Goal: Transaction & Acquisition: Purchase product/service

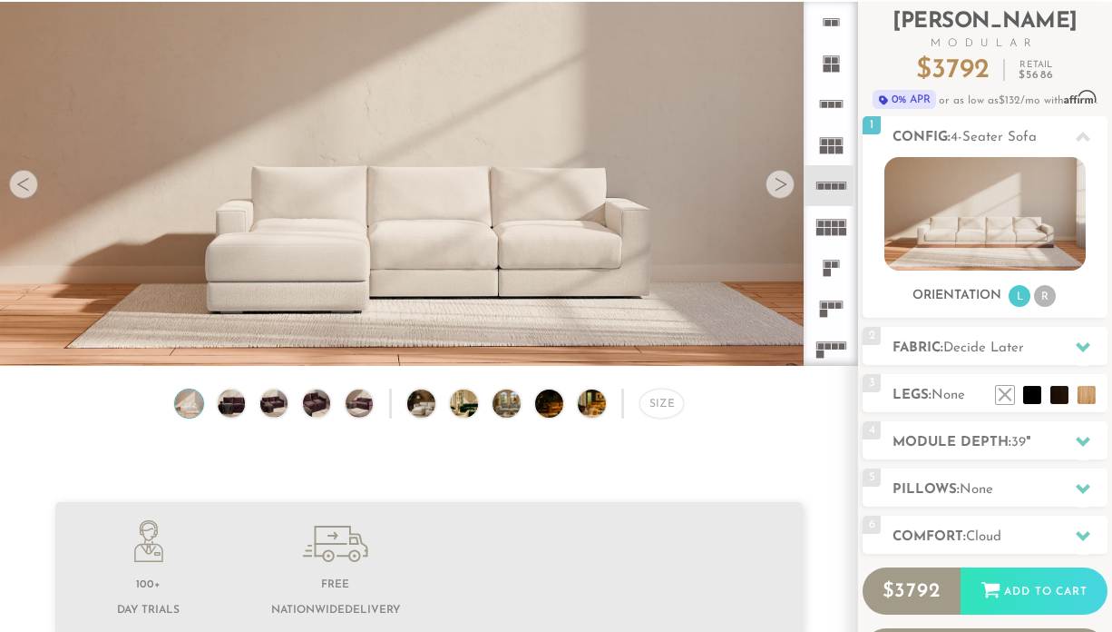
scroll to position [122, 0]
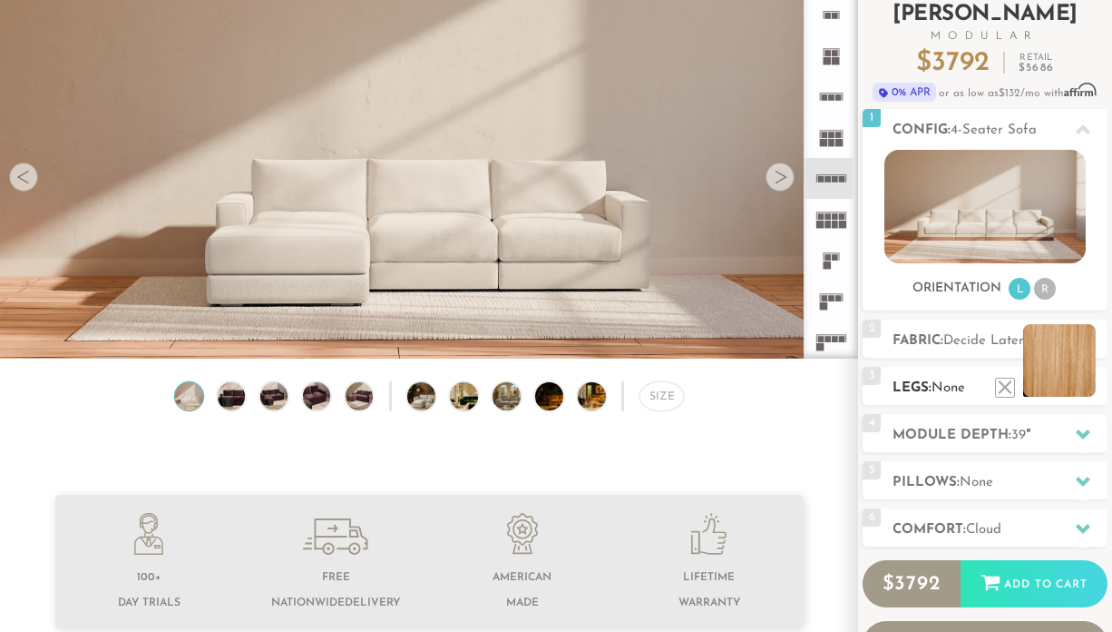
click at [1073, 372] on li at bounding box center [1060, 360] width 73 height 73
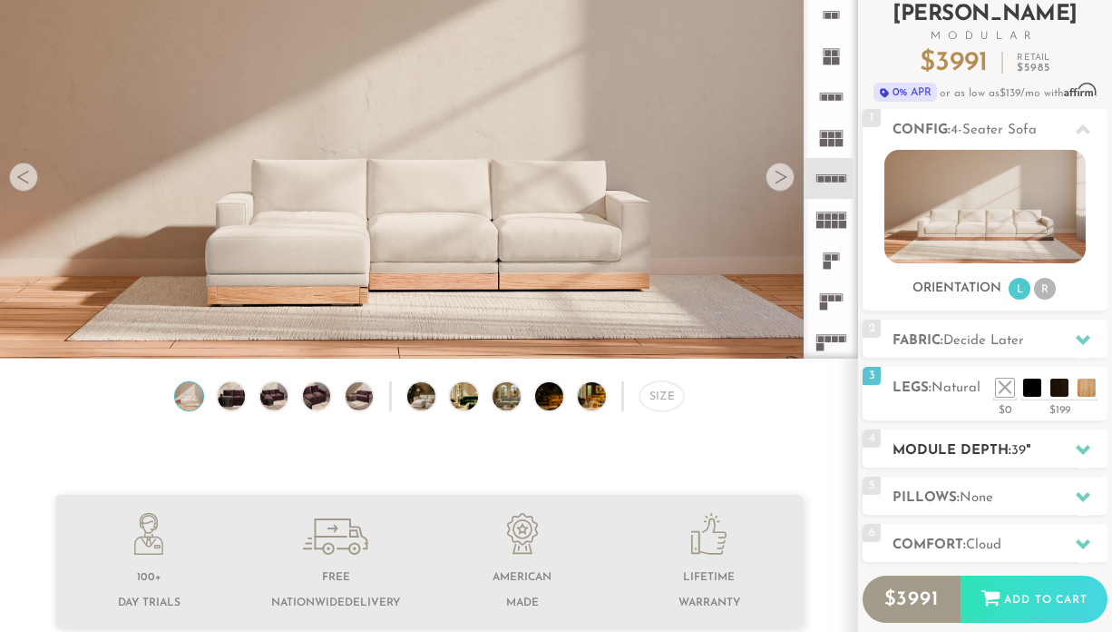
click at [984, 446] on h2 "Module Depth: 39 "" at bounding box center [1000, 450] width 215 height 21
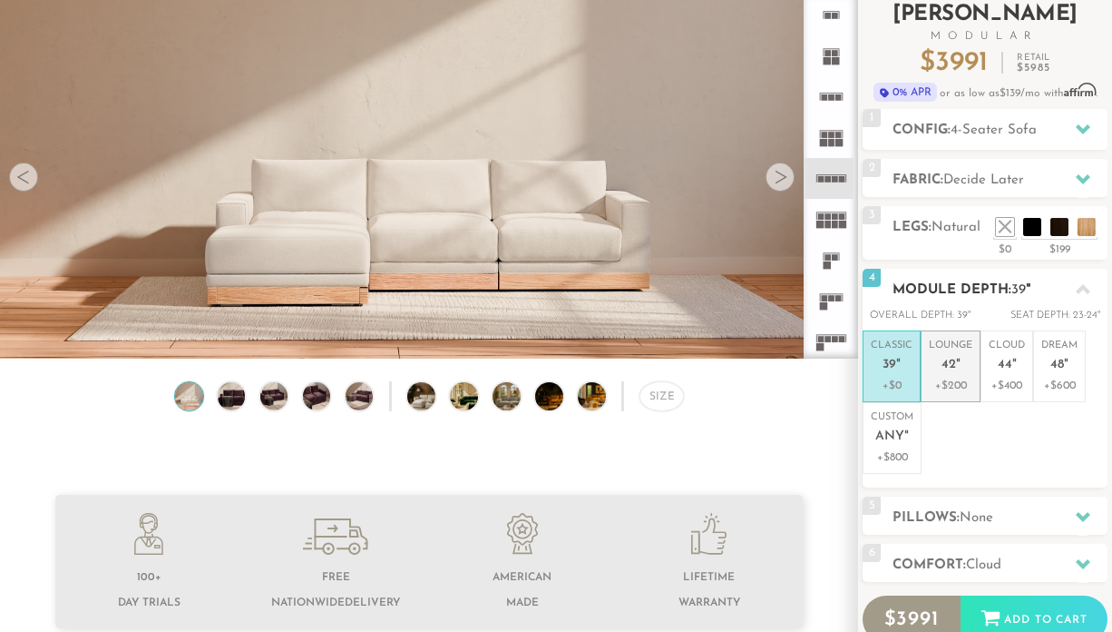
click at [953, 362] on span "42" at bounding box center [949, 365] width 15 height 15
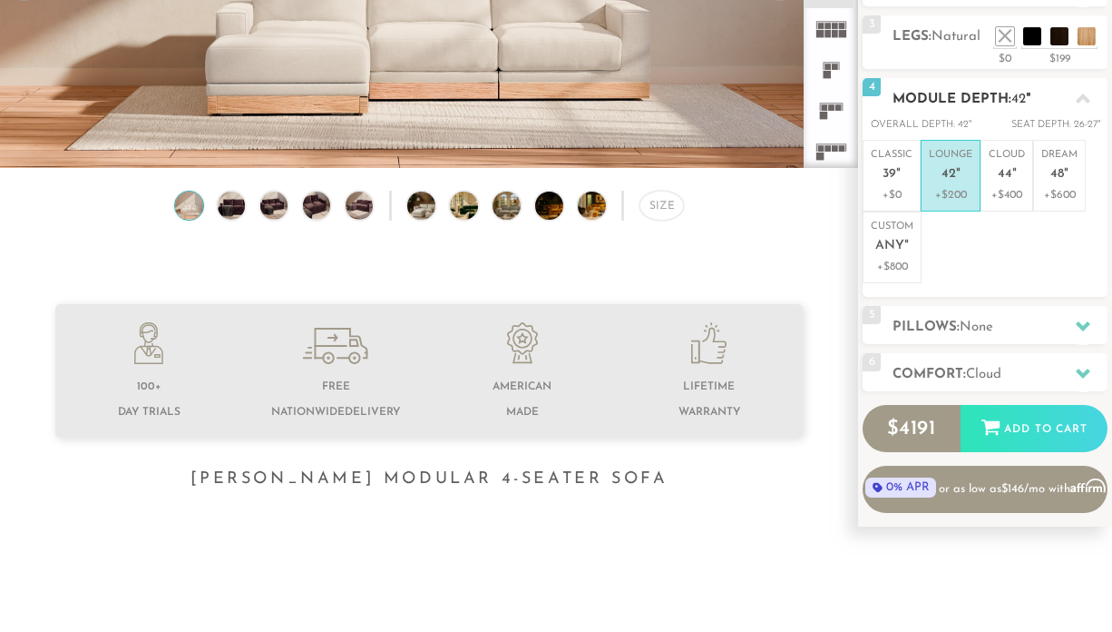
scroll to position [314, 0]
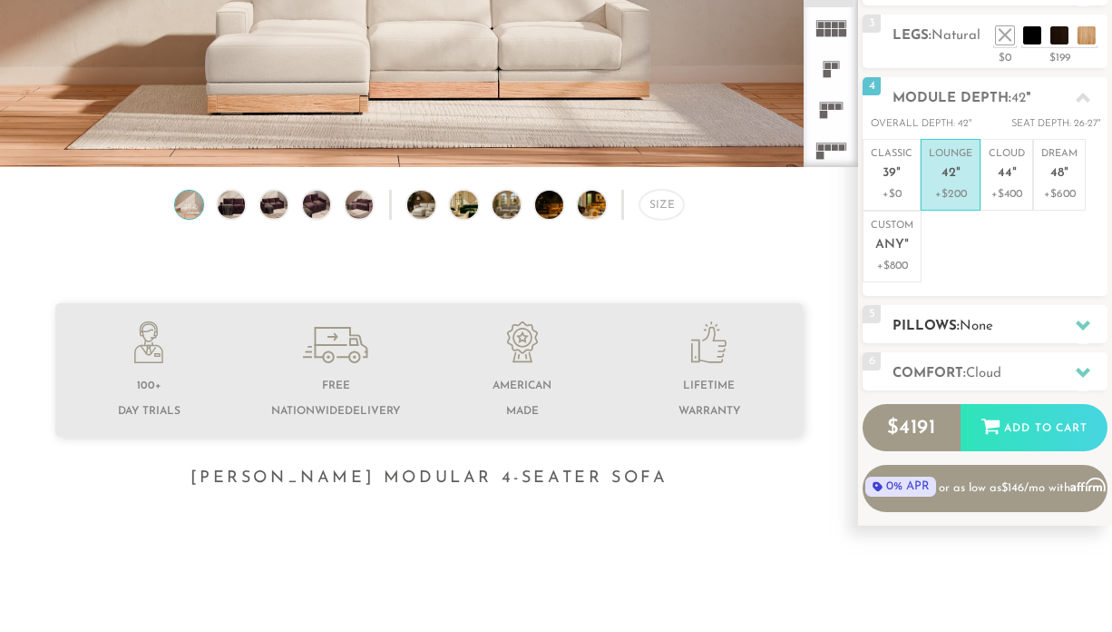
click at [978, 326] on span "None" at bounding box center [977, 326] width 34 height 14
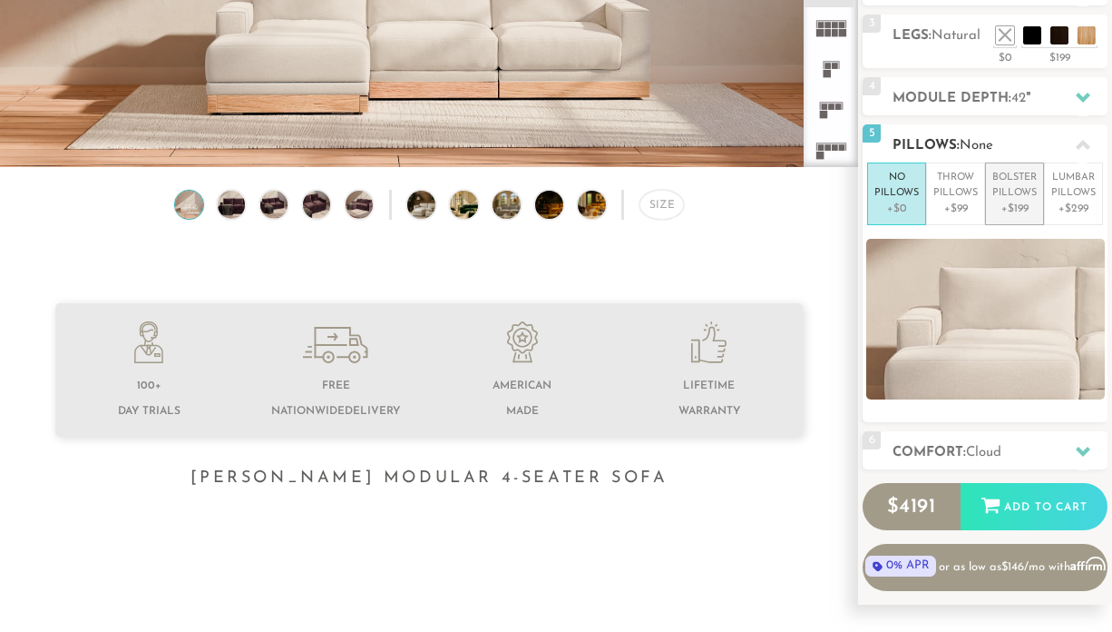
click at [1010, 201] on p "+$199" at bounding box center [1015, 209] width 44 height 16
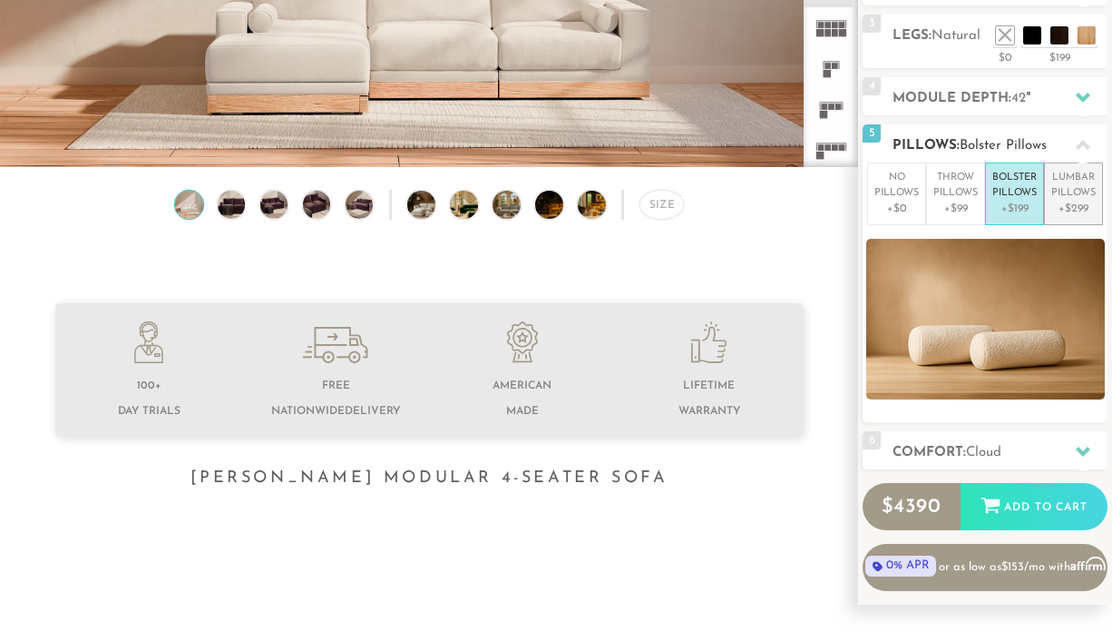
click at [1080, 204] on p "+$299" at bounding box center [1074, 209] width 44 height 16
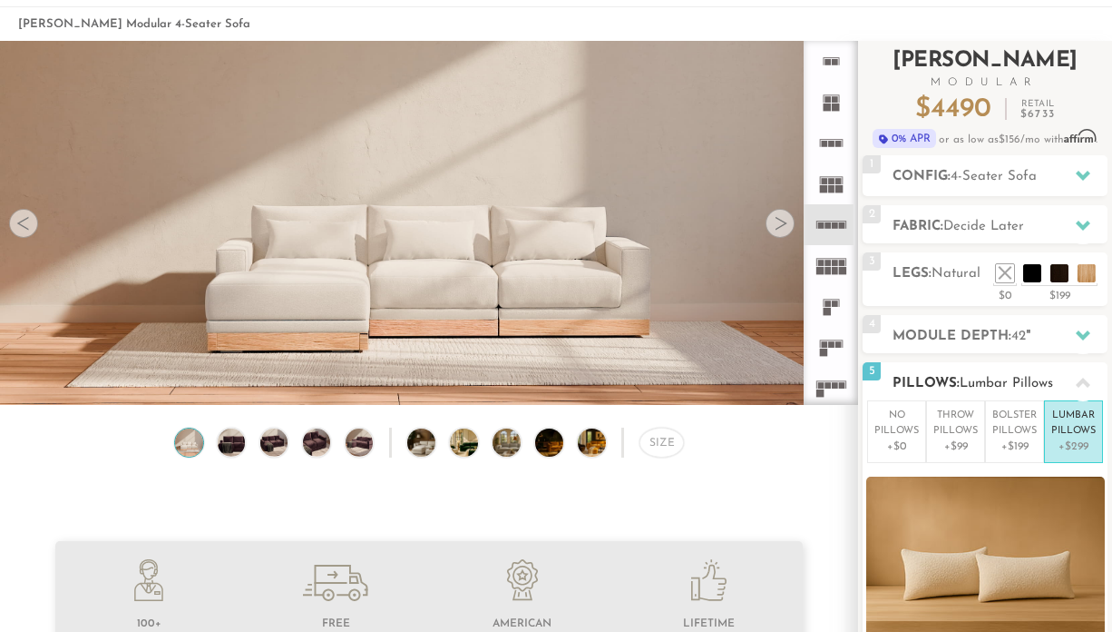
scroll to position [75, 0]
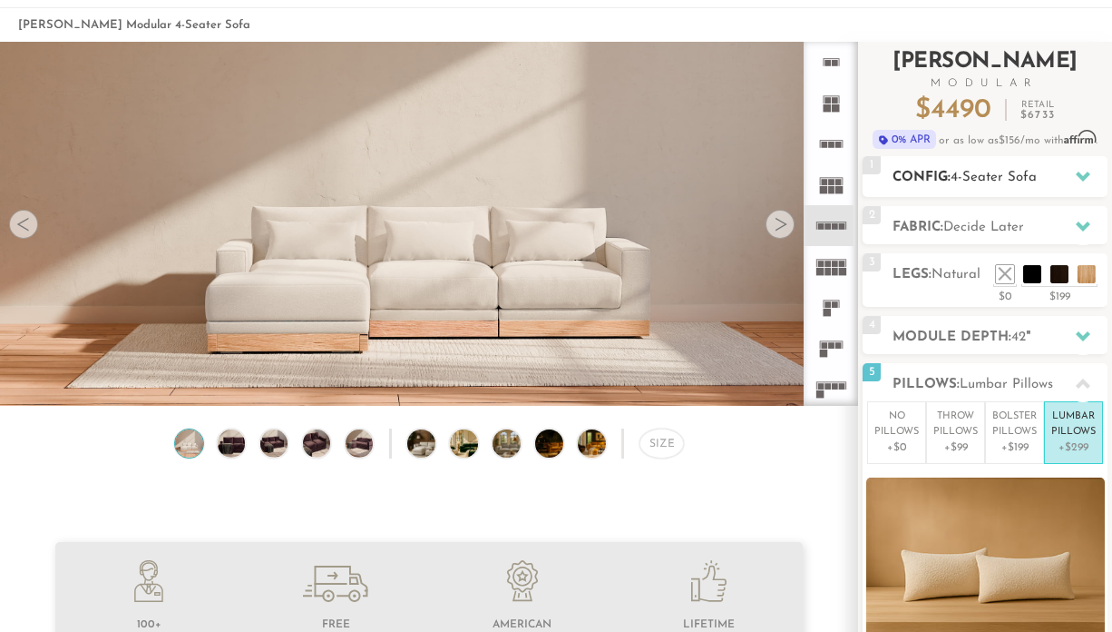
click at [1068, 173] on div at bounding box center [1083, 176] width 38 height 37
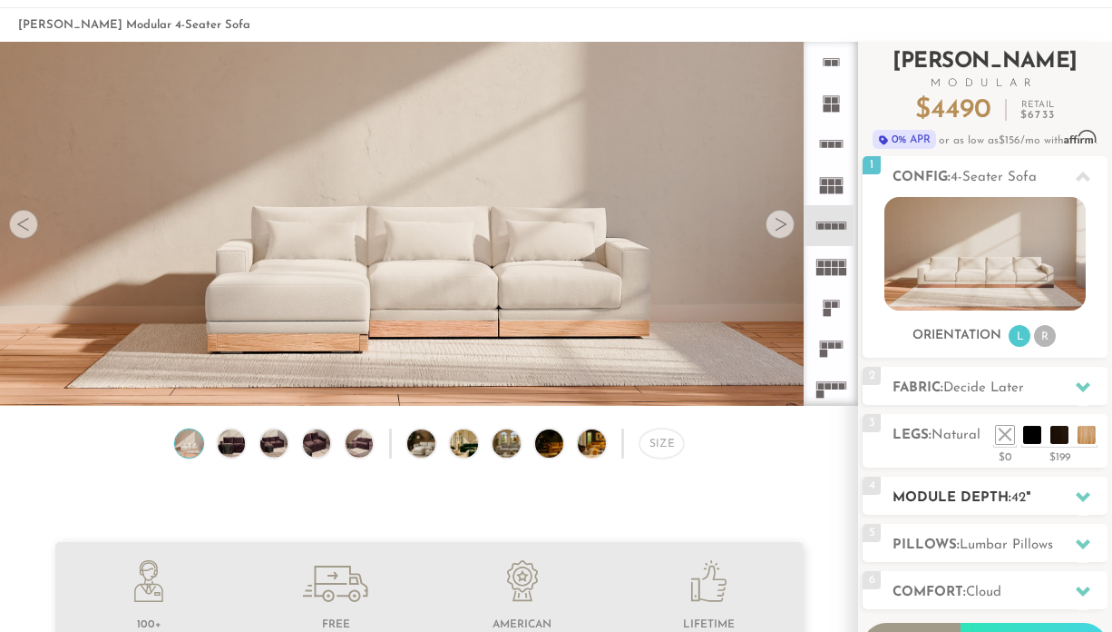
click at [990, 488] on h2 "Module Depth: 42 "" at bounding box center [1000, 497] width 215 height 21
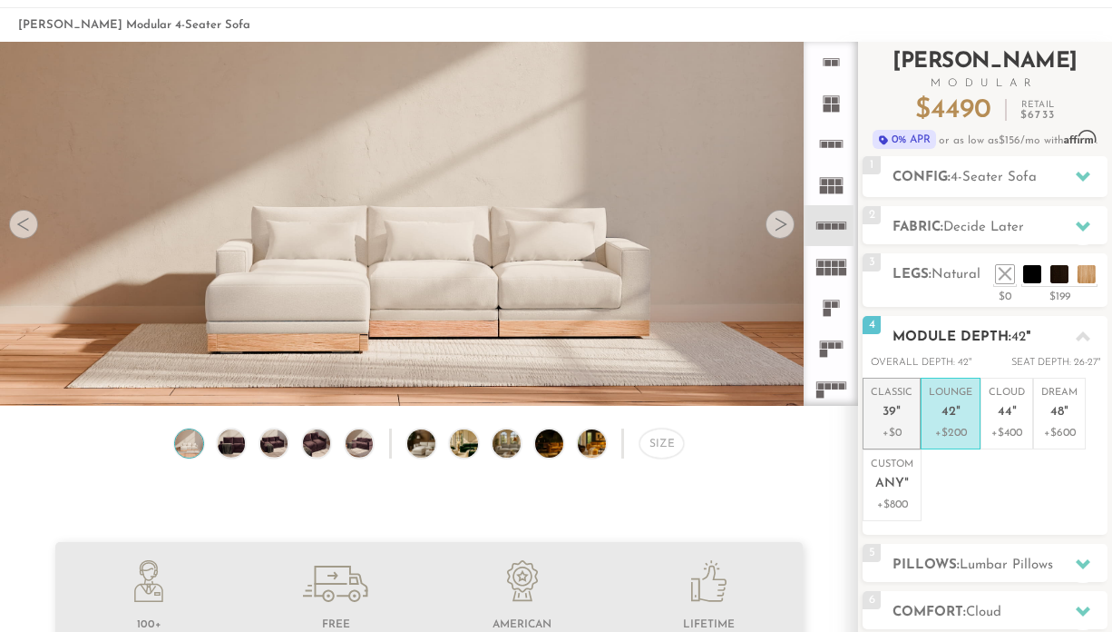
click at [887, 425] on p "+$0" at bounding box center [892, 433] width 42 height 16
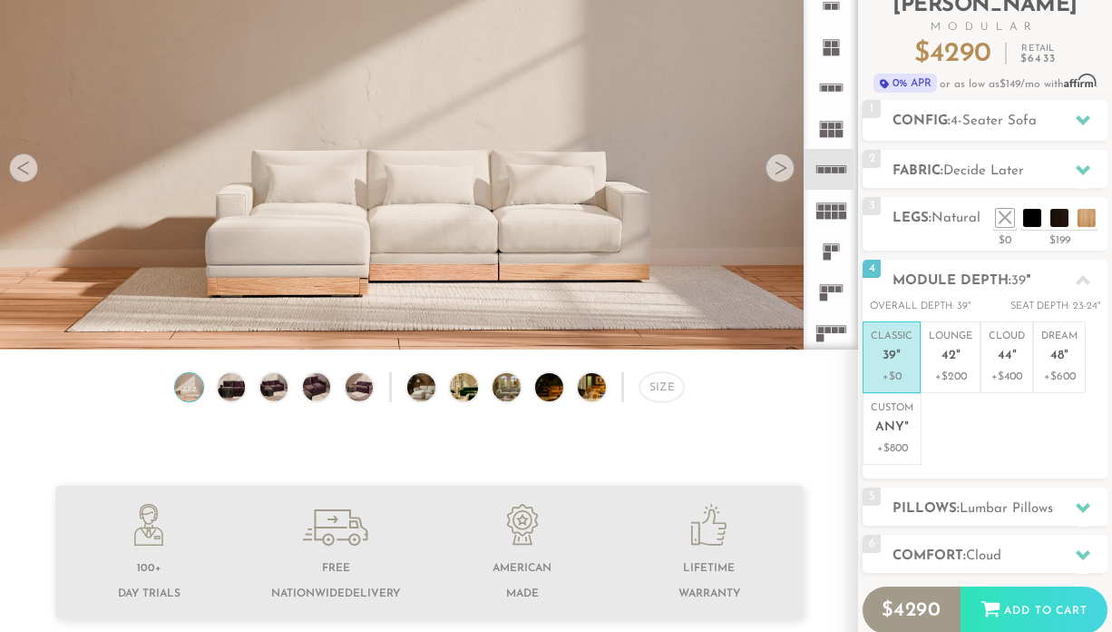
scroll to position [132, 0]
click at [465, 393] on img at bounding box center [475, 386] width 50 height 28
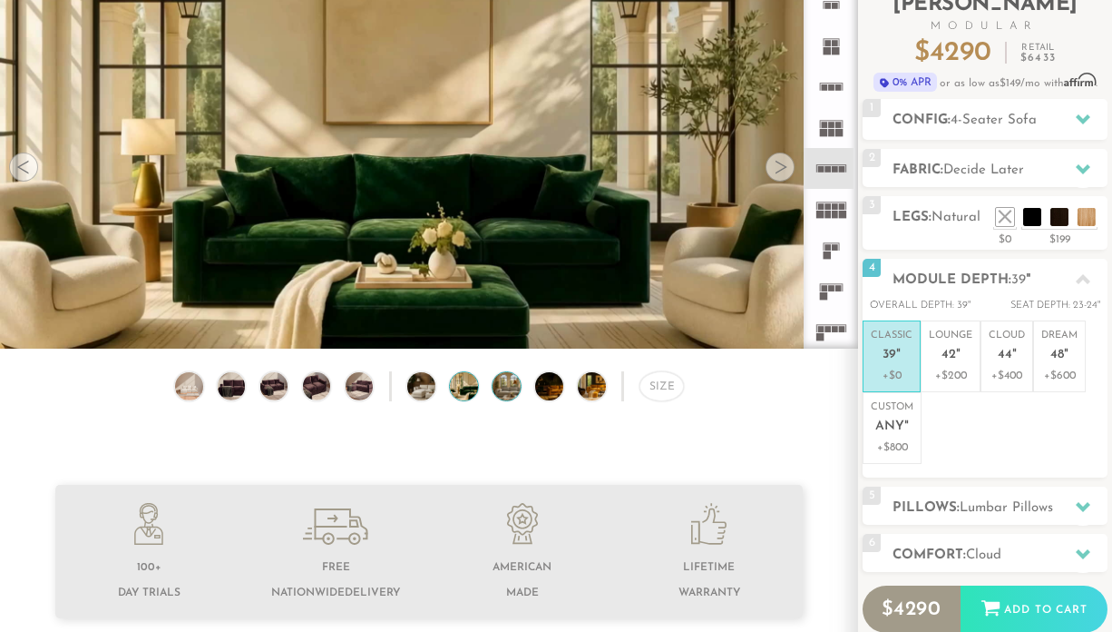
click at [503, 387] on img at bounding box center [518, 386] width 50 height 28
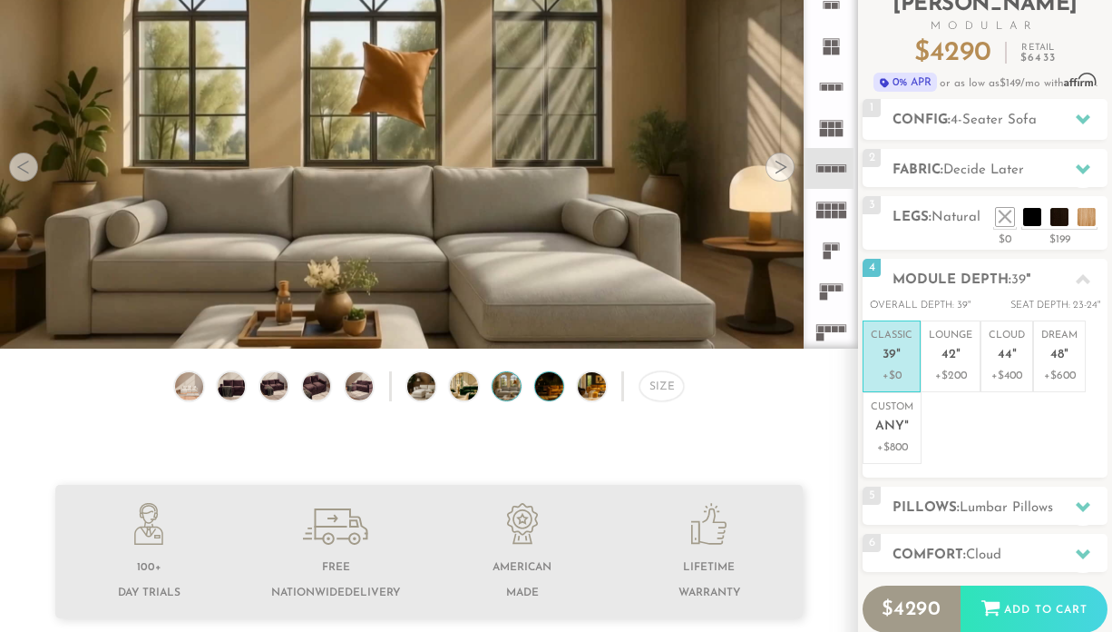
click at [547, 390] on img at bounding box center [560, 386] width 50 height 28
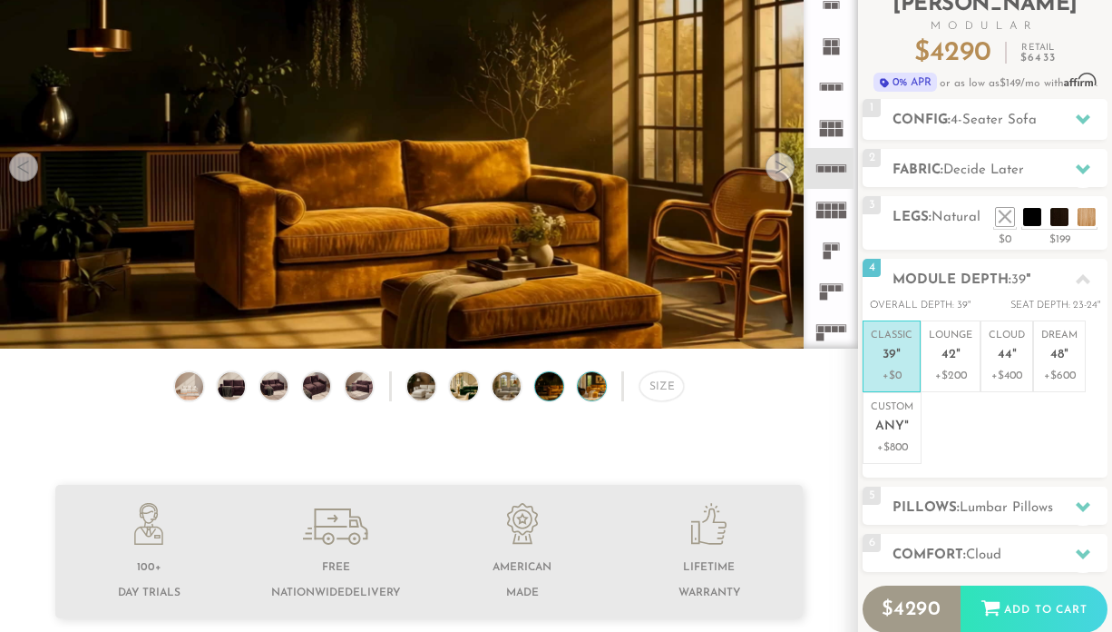
click at [588, 390] on img at bounding box center [603, 386] width 50 height 28
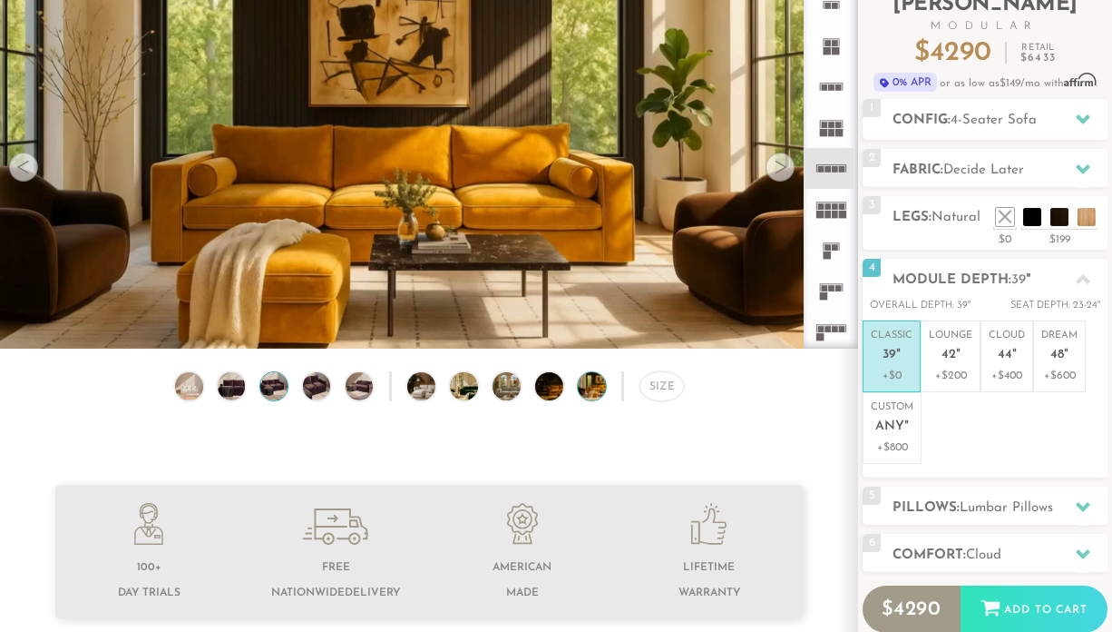
click at [275, 385] on img at bounding box center [275, 386] width 34 height 28
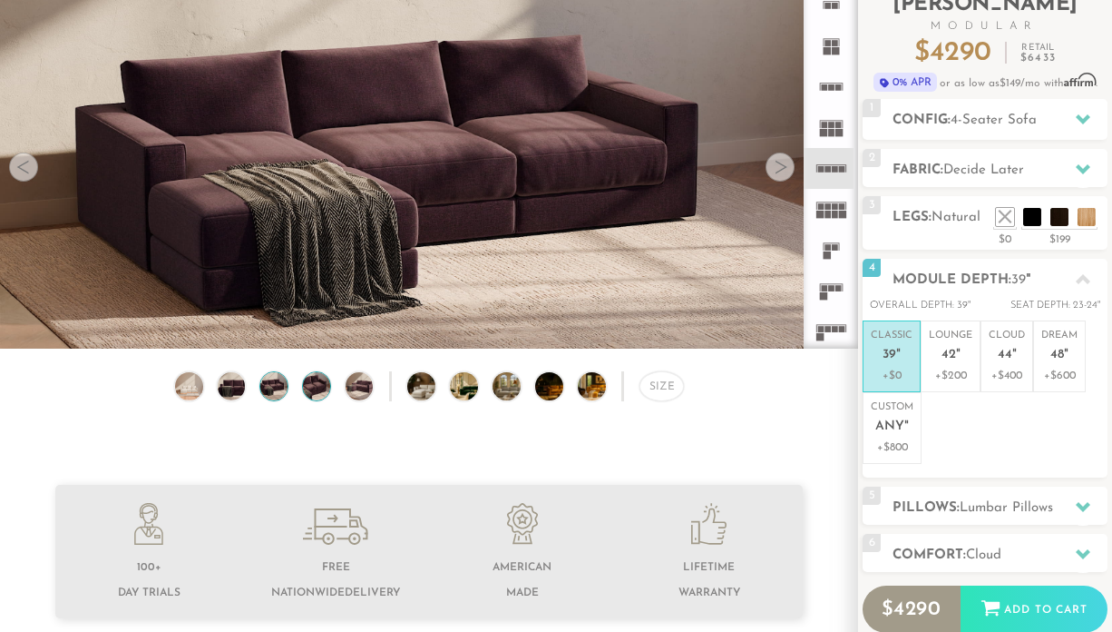
click at [318, 383] on img at bounding box center [317, 386] width 34 height 28
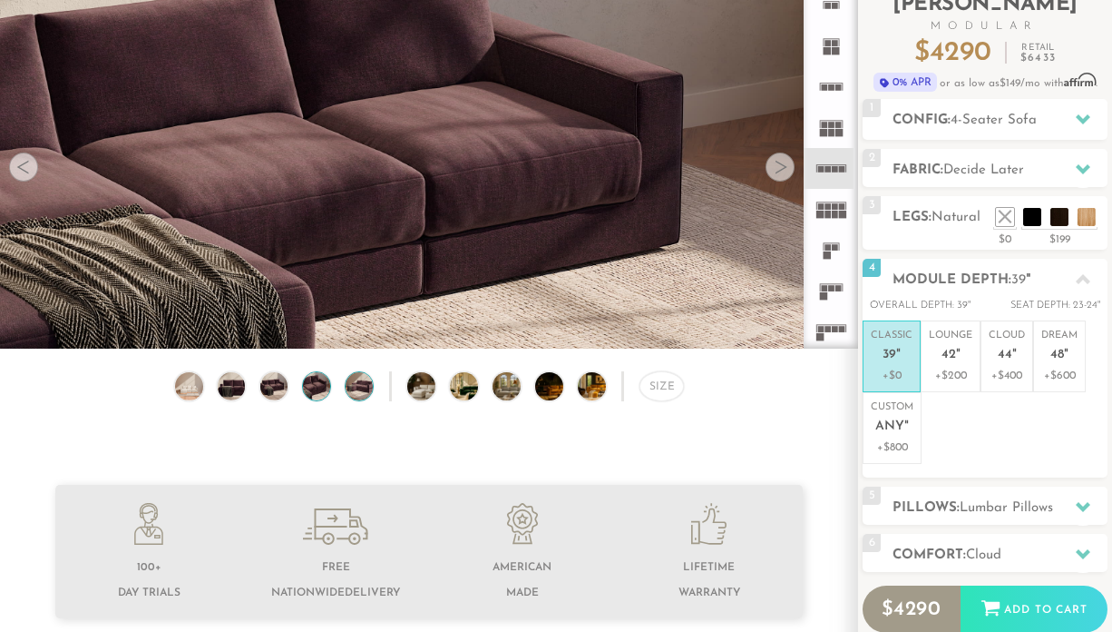
click at [356, 387] on img at bounding box center [359, 386] width 34 height 28
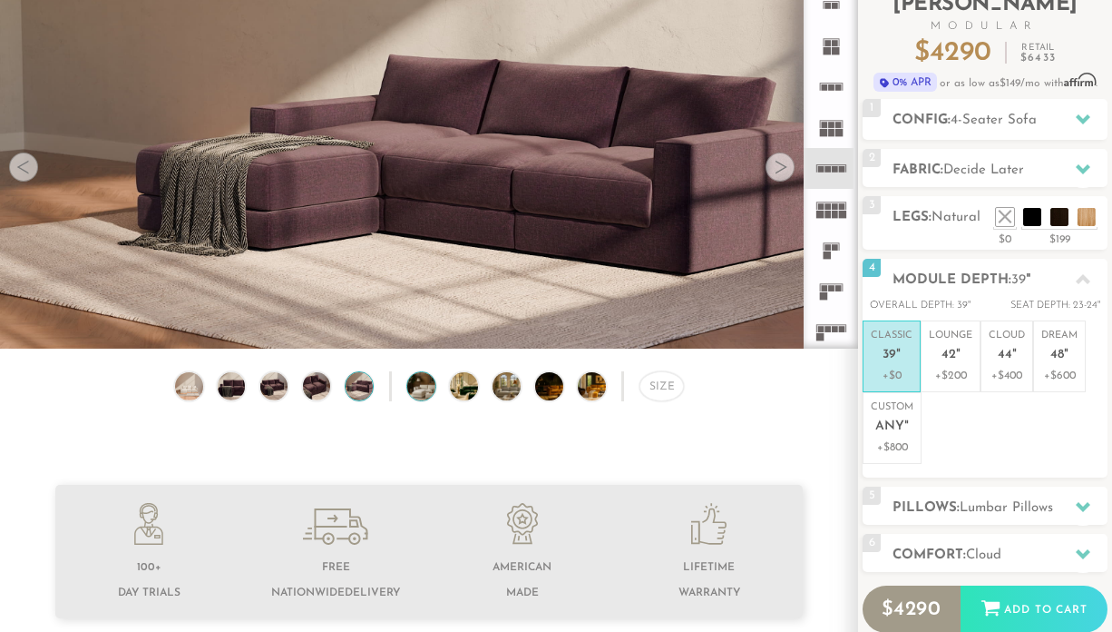
click at [422, 384] on img at bounding box center [432, 386] width 50 height 28
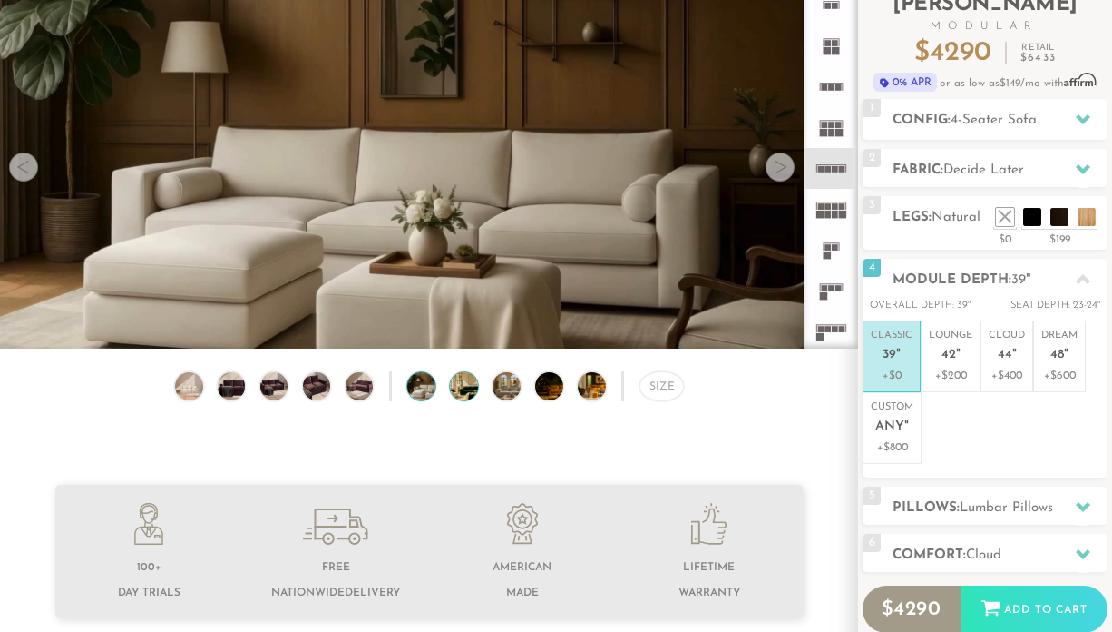
click at [464, 388] on img at bounding box center [475, 386] width 50 height 28
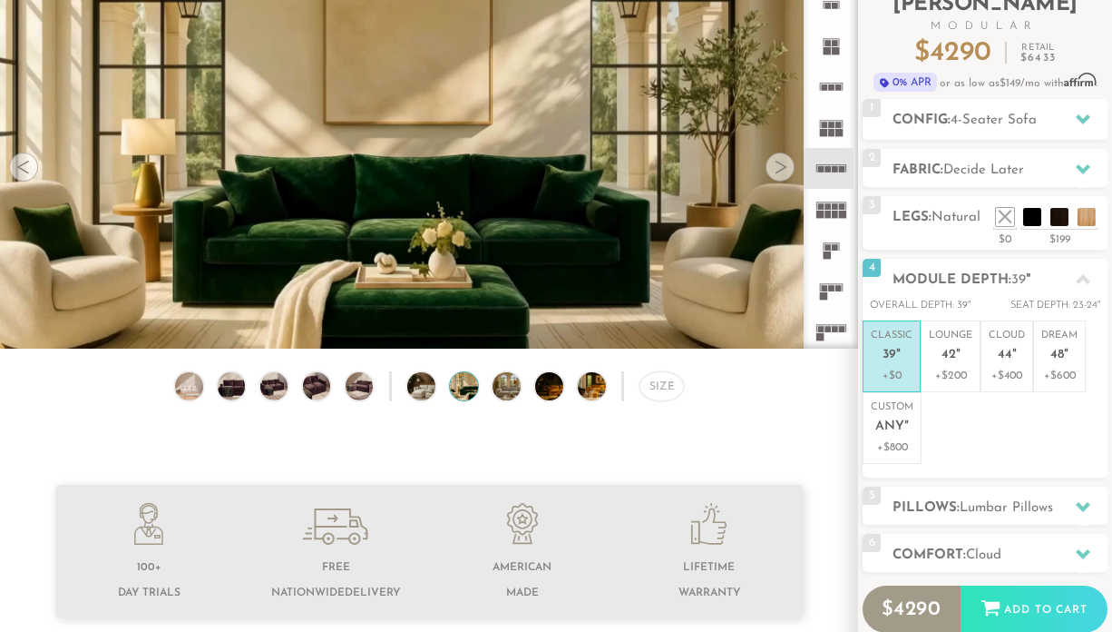
click at [783, 163] on div at bounding box center [780, 166] width 29 height 29
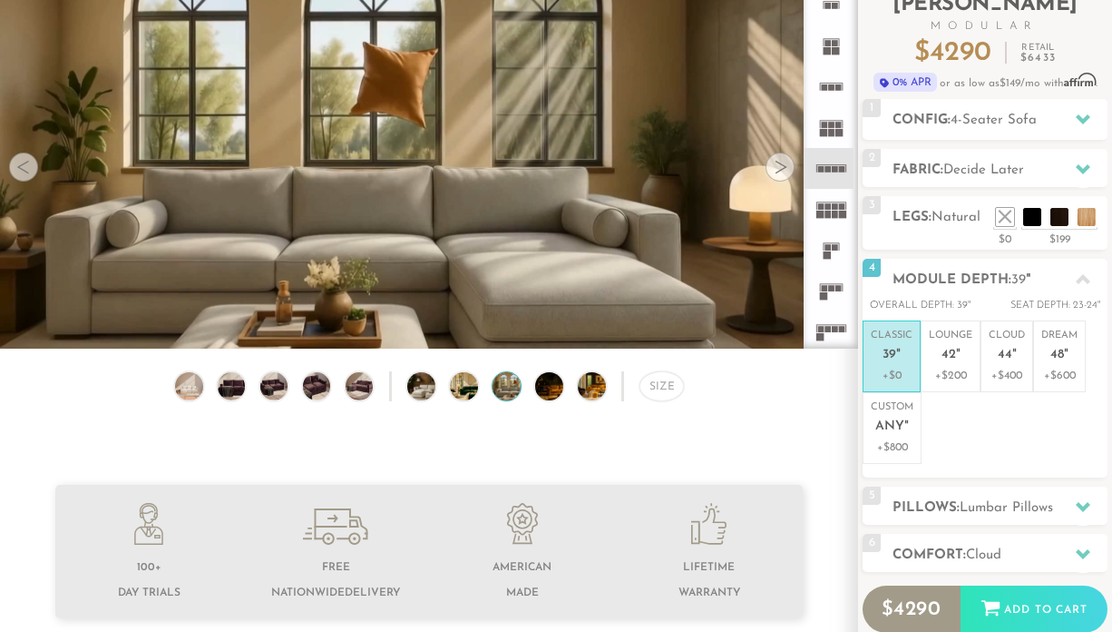
click at [783, 163] on div at bounding box center [780, 166] width 29 height 29
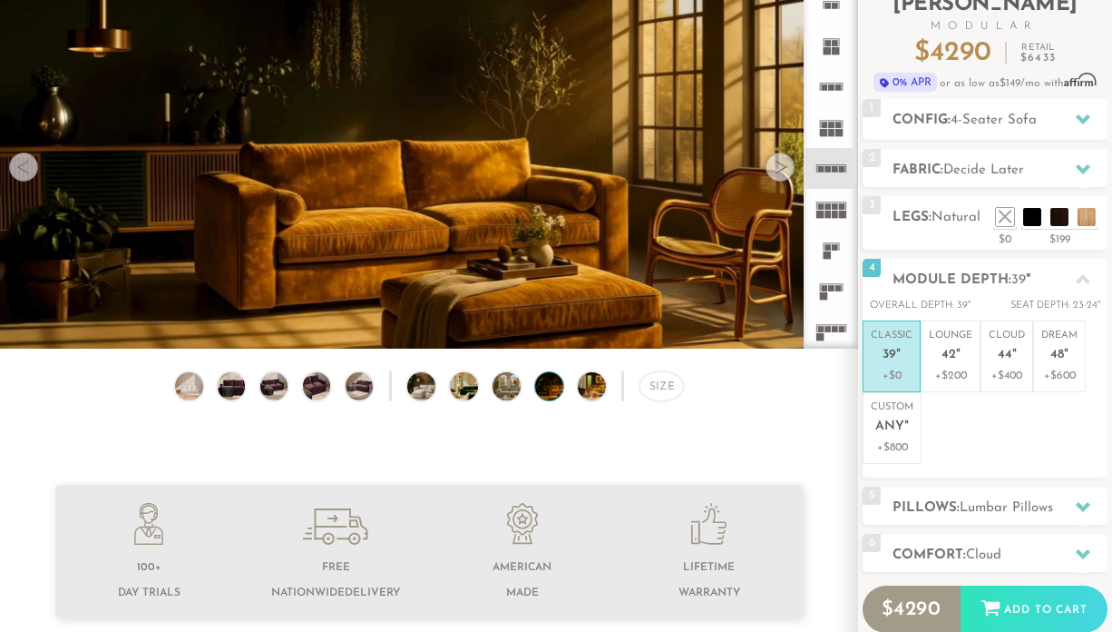
click at [783, 163] on div at bounding box center [780, 166] width 29 height 29
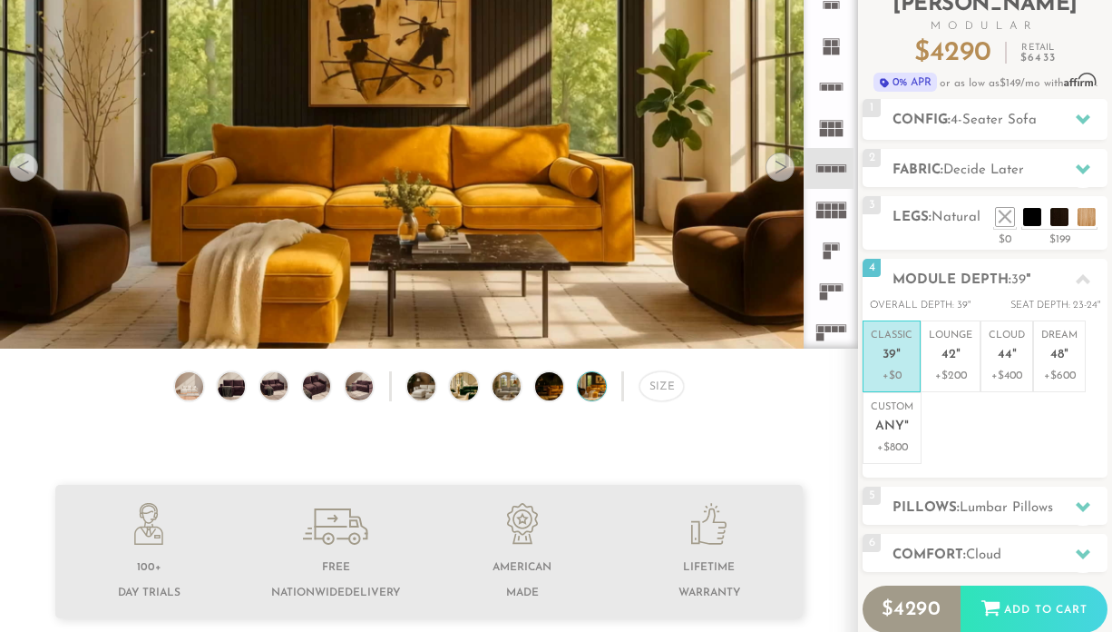
click at [783, 163] on div at bounding box center [780, 166] width 29 height 29
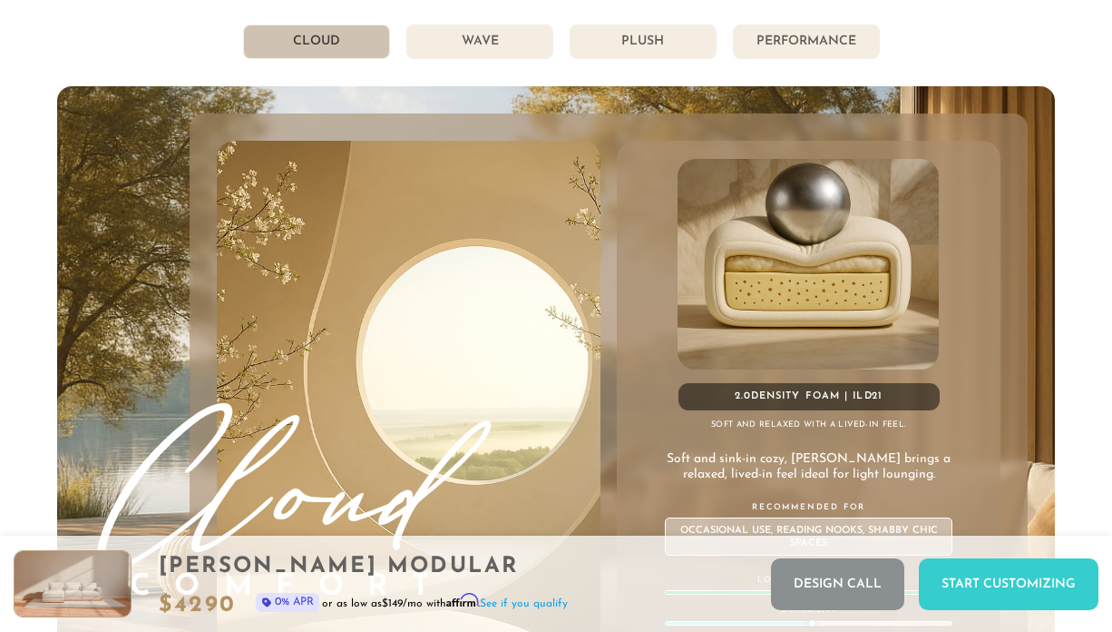
scroll to position [9264, 0]
click at [465, 34] on li "Wave" at bounding box center [480, 41] width 147 height 34
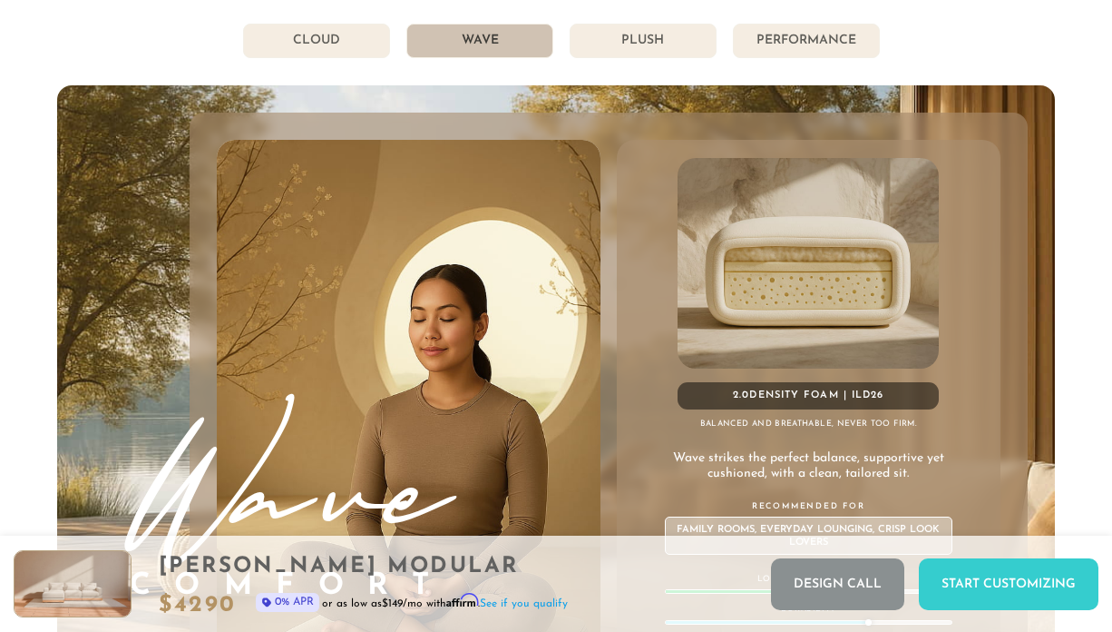
click at [609, 42] on li "Plush" at bounding box center [643, 41] width 147 height 34
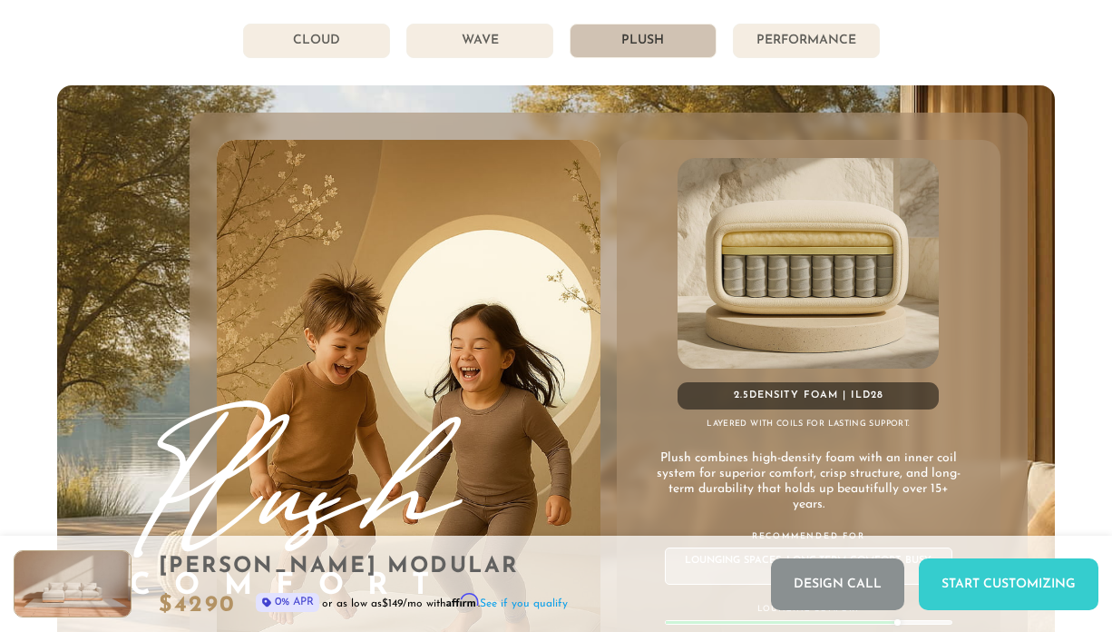
click at [617, 209] on div "2.5 Density Foam | ILD 28 Layered with coils for lasting support. Plush combine…" at bounding box center [809, 485] width 384 height 691
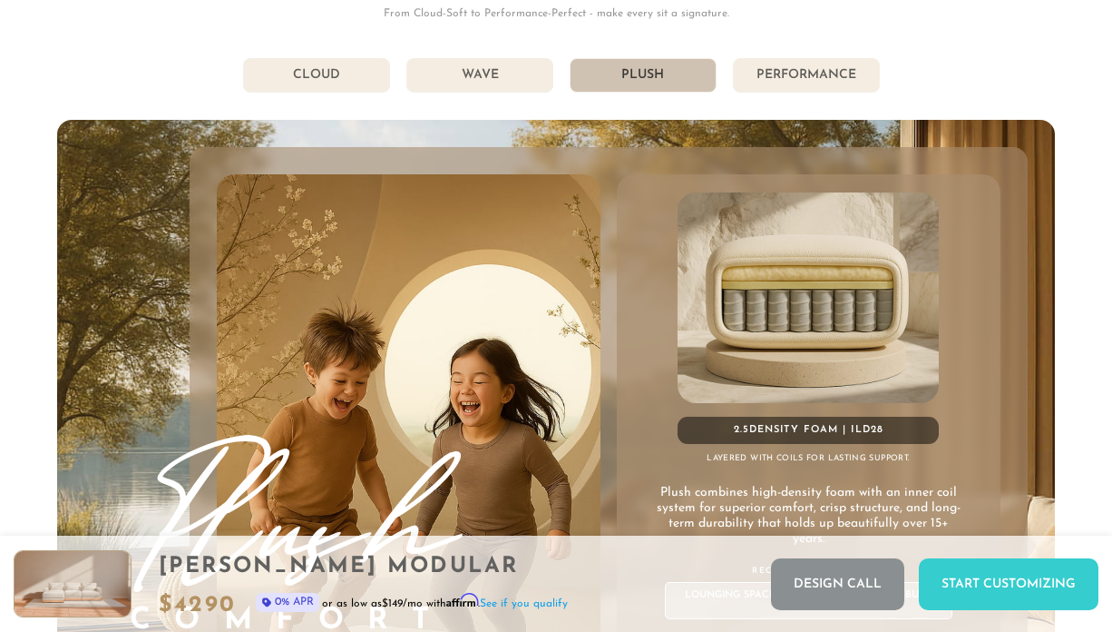
scroll to position [9229, 0]
click at [798, 69] on li "Performance" at bounding box center [806, 76] width 147 height 34
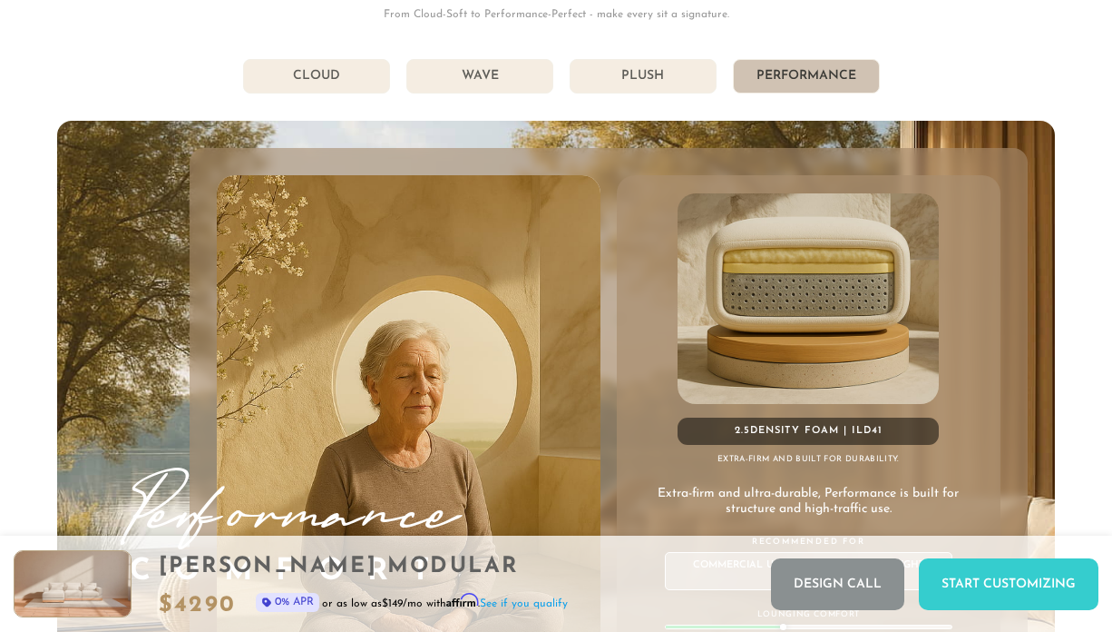
click at [367, 77] on li "Cloud" at bounding box center [316, 76] width 147 height 34
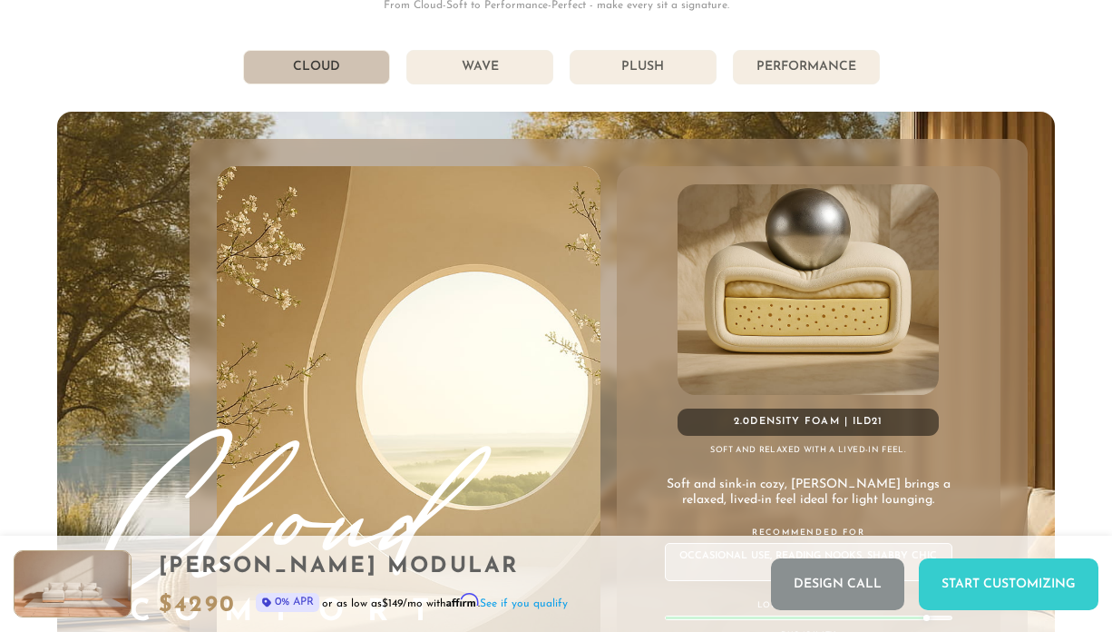
scroll to position [9236, 0]
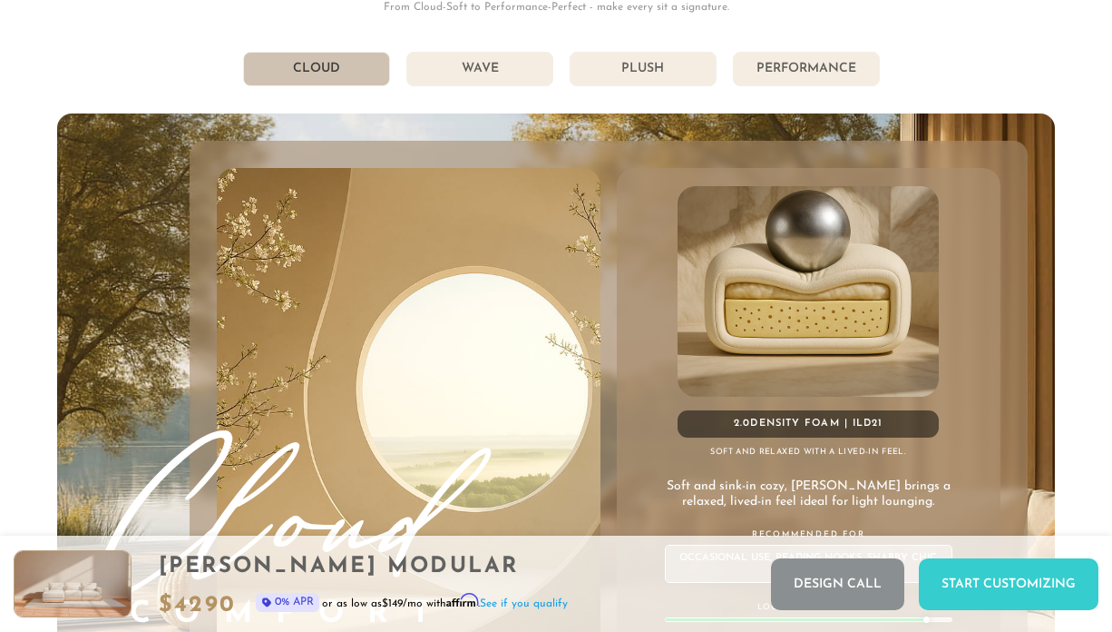
click at [474, 58] on li "Wave" at bounding box center [480, 69] width 147 height 34
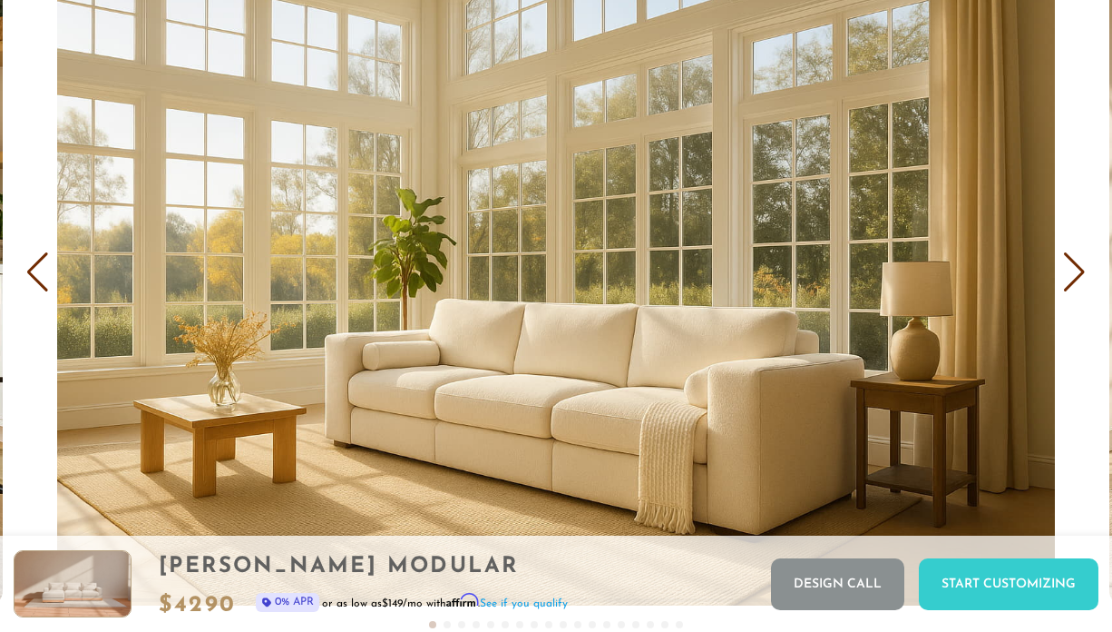
scroll to position [10471, 0]
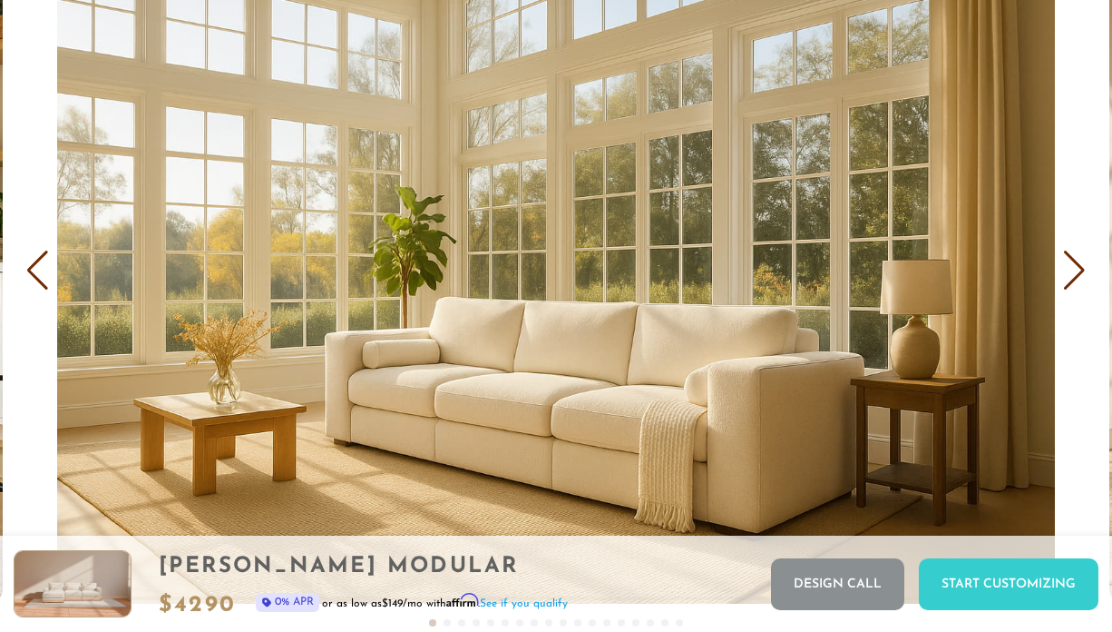
click at [1072, 269] on div "Next slide" at bounding box center [1075, 270] width 24 height 40
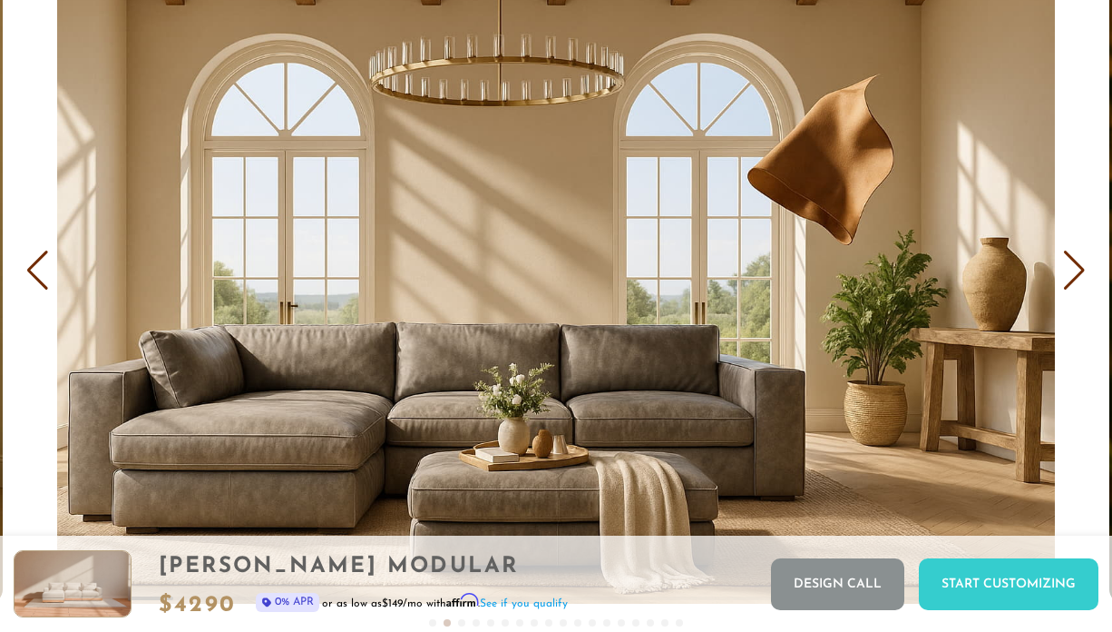
click at [1072, 269] on div "Next slide" at bounding box center [1075, 270] width 24 height 40
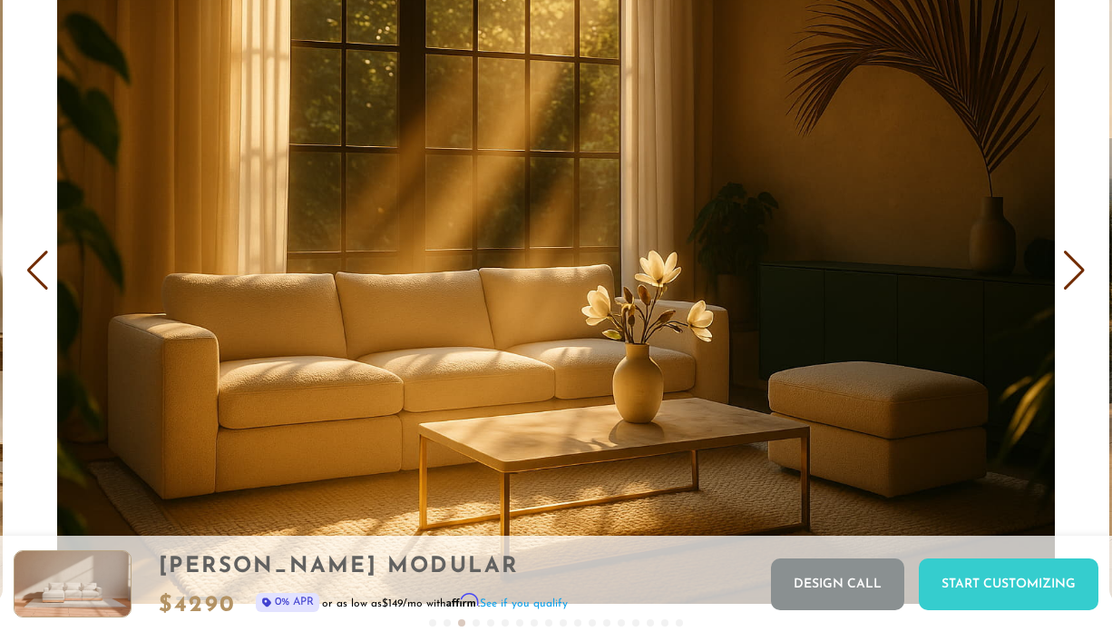
click at [1072, 269] on div "Next slide" at bounding box center [1075, 270] width 24 height 40
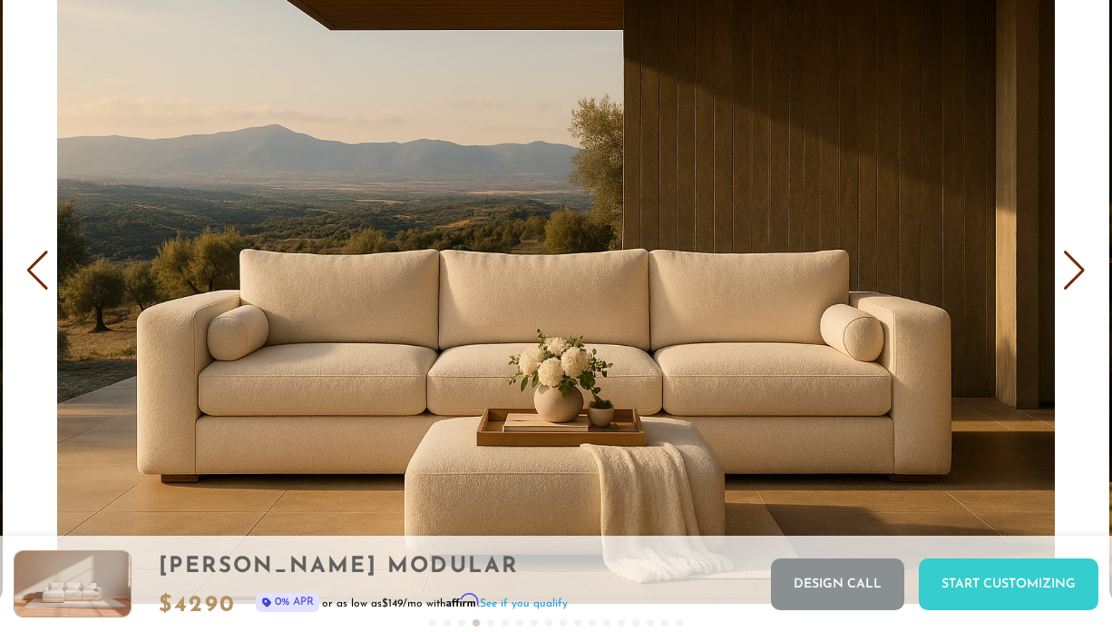
click at [1072, 269] on div "Next slide" at bounding box center [1075, 270] width 24 height 40
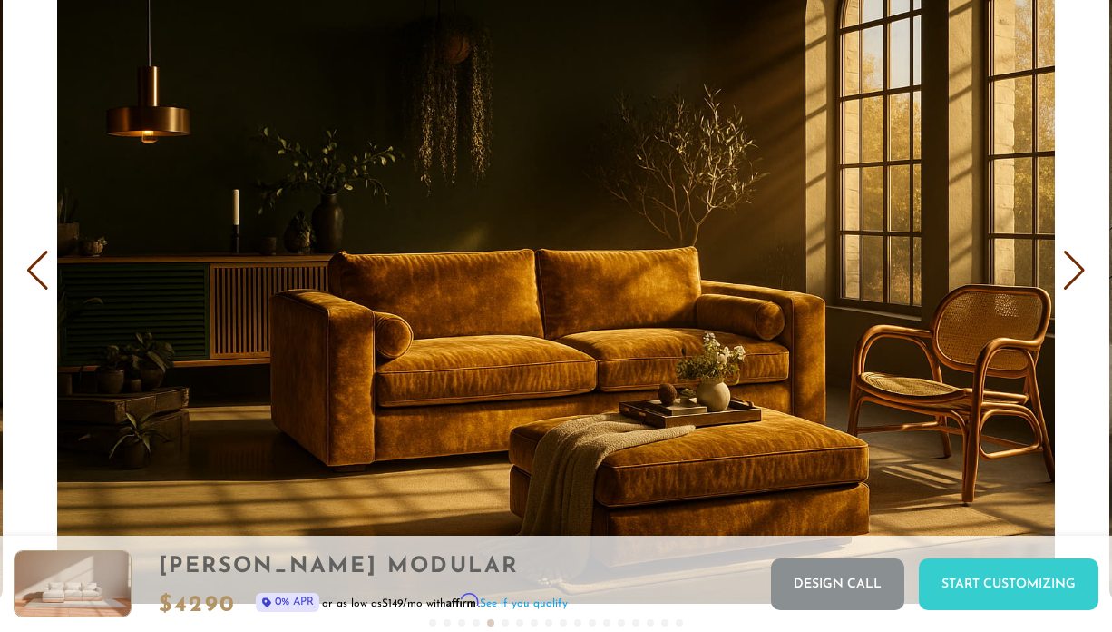
click at [1072, 269] on div "Next slide" at bounding box center [1075, 270] width 24 height 40
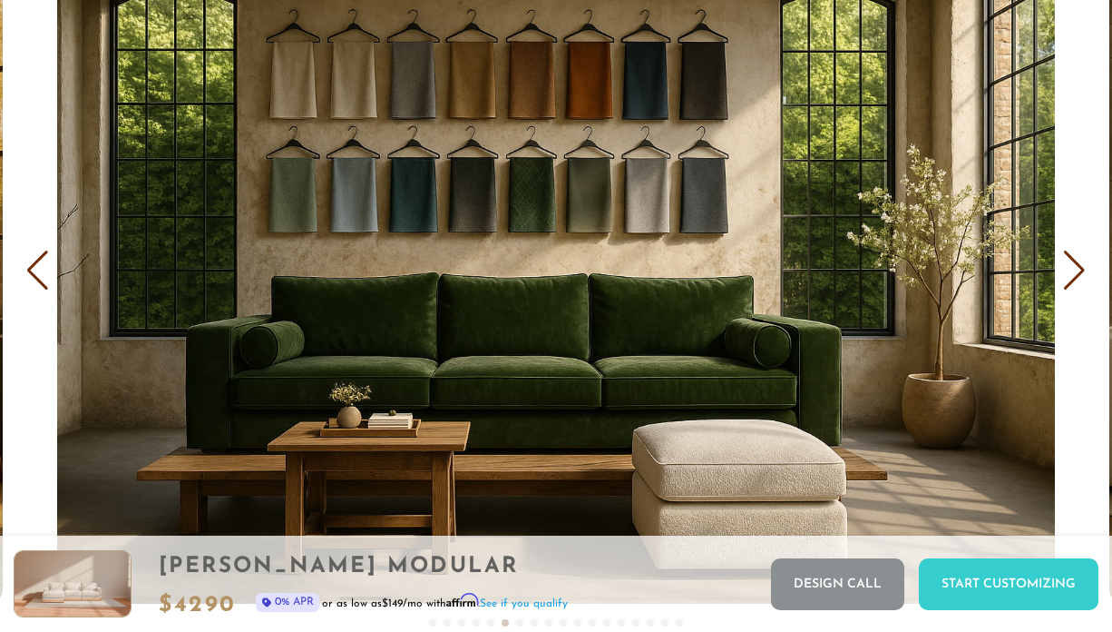
click at [1072, 269] on div "Next slide" at bounding box center [1075, 270] width 24 height 40
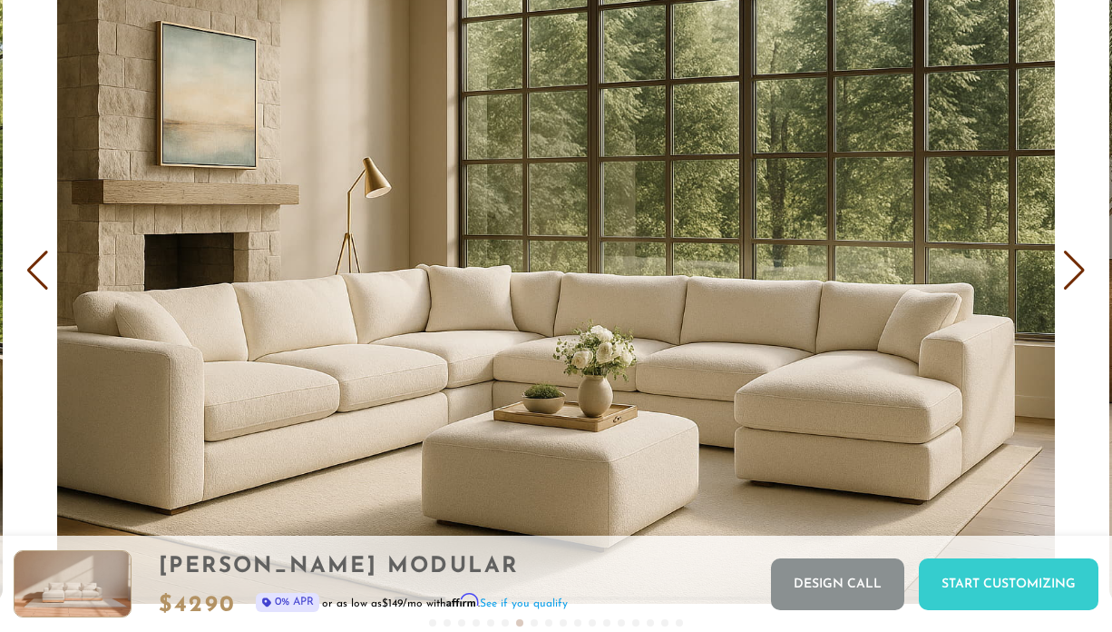
click at [1072, 269] on div "Next slide" at bounding box center [1075, 270] width 24 height 40
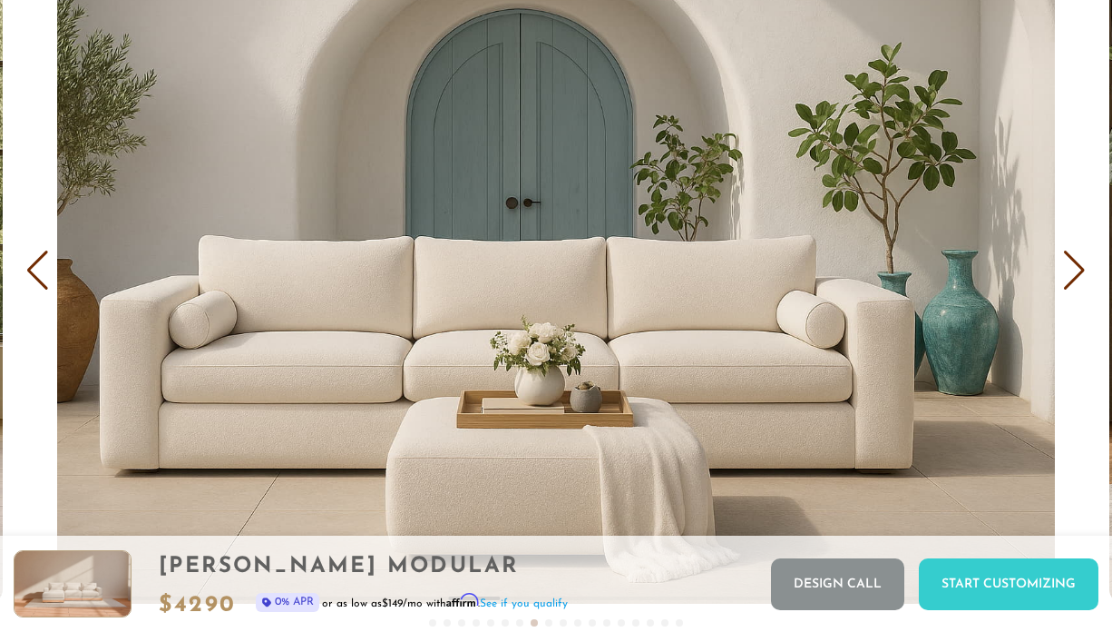
click at [1072, 269] on div "Next slide" at bounding box center [1075, 270] width 24 height 40
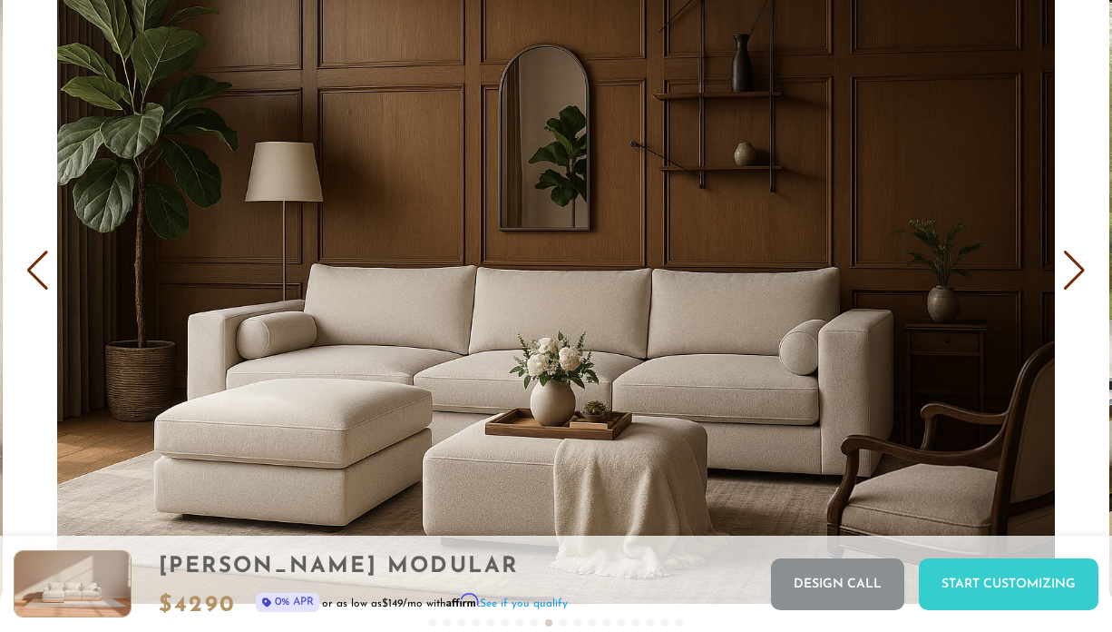
click at [1072, 269] on div "Next slide" at bounding box center [1075, 270] width 24 height 40
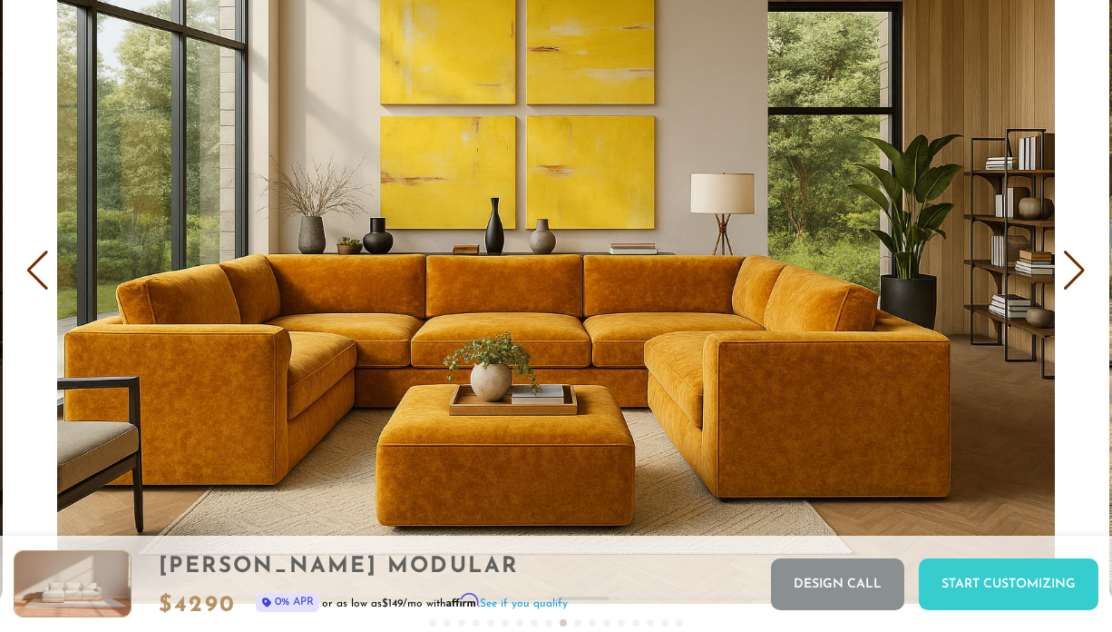
click at [1072, 269] on div "Next slide" at bounding box center [1075, 270] width 24 height 40
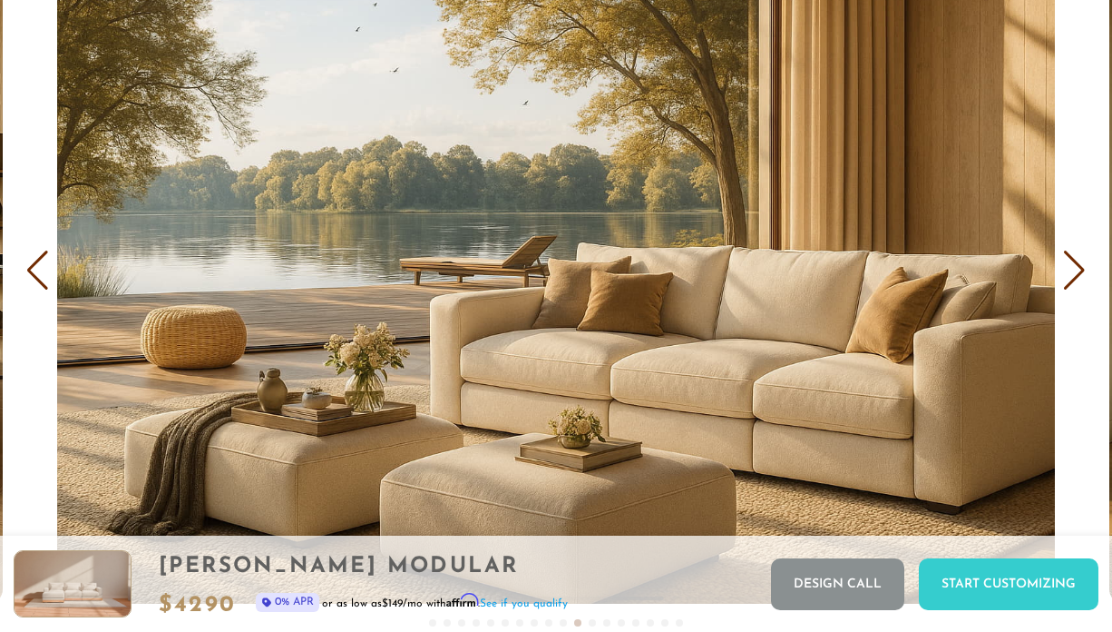
click at [1072, 269] on div "Next slide" at bounding box center [1075, 270] width 24 height 40
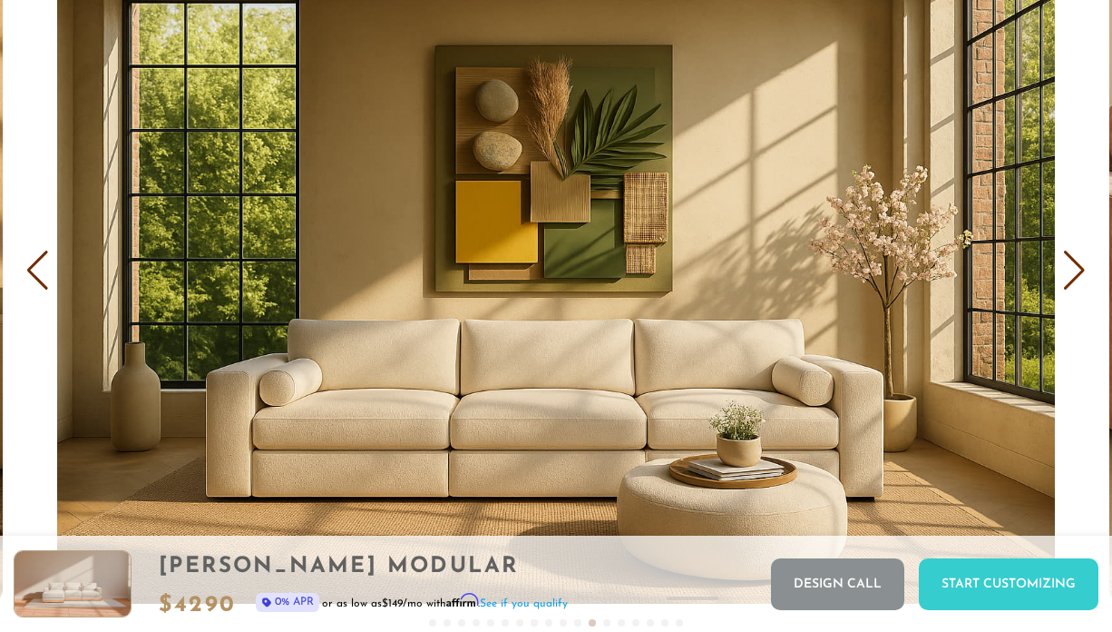
click at [1072, 269] on div "Next slide" at bounding box center [1075, 270] width 24 height 40
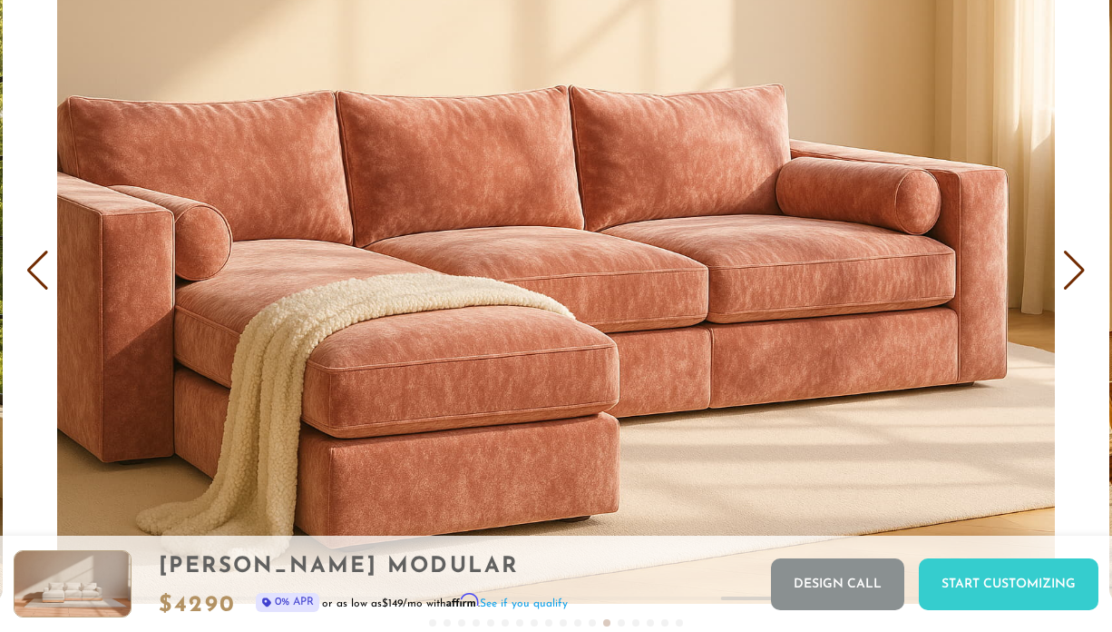
click at [1072, 269] on div "Next slide" at bounding box center [1075, 270] width 24 height 40
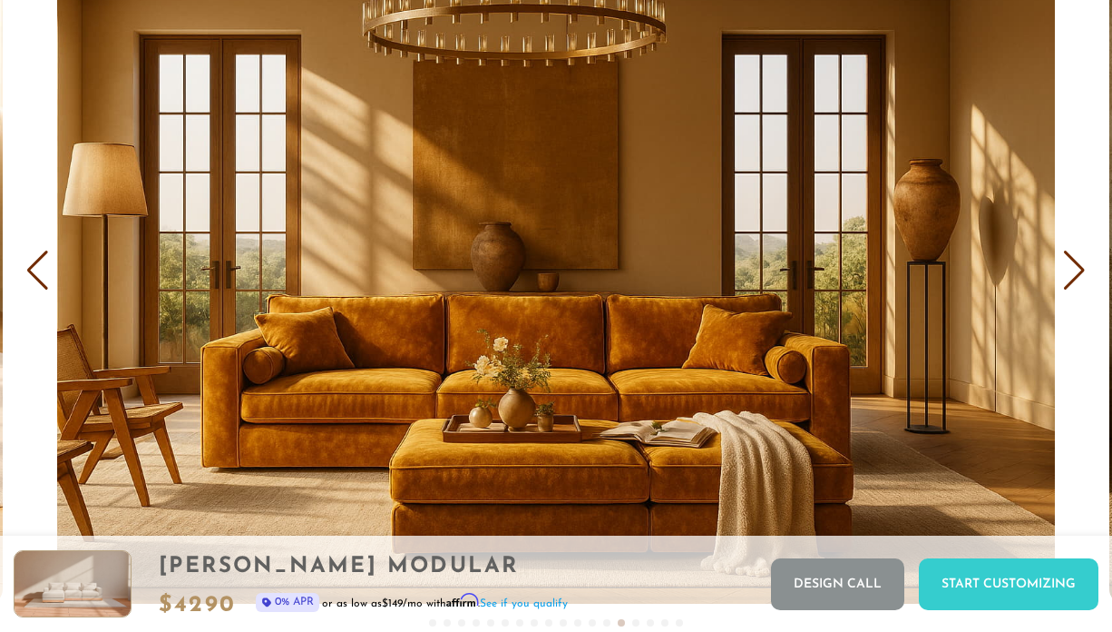
click at [1072, 269] on div "Next slide" at bounding box center [1075, 270] width 24 height 40
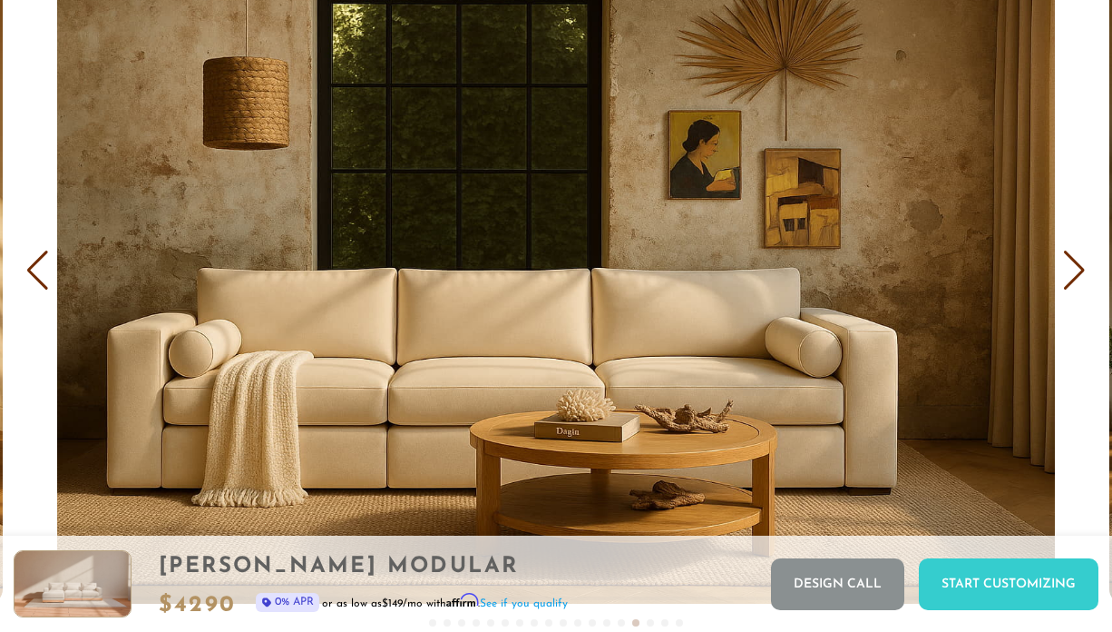
click at [1072, 269] on div "Next slide" at bounding box center [1075, 270] width 24 height 40
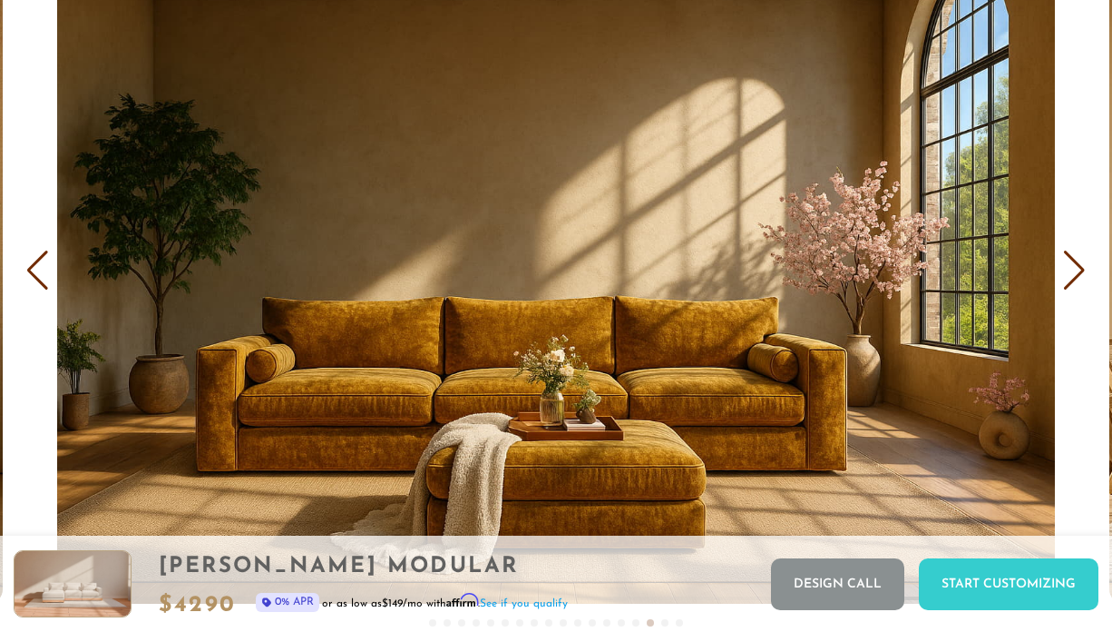
click at [1072, 269] on div "Next slide" at bounding box center [1075, 270] width 24 height 40
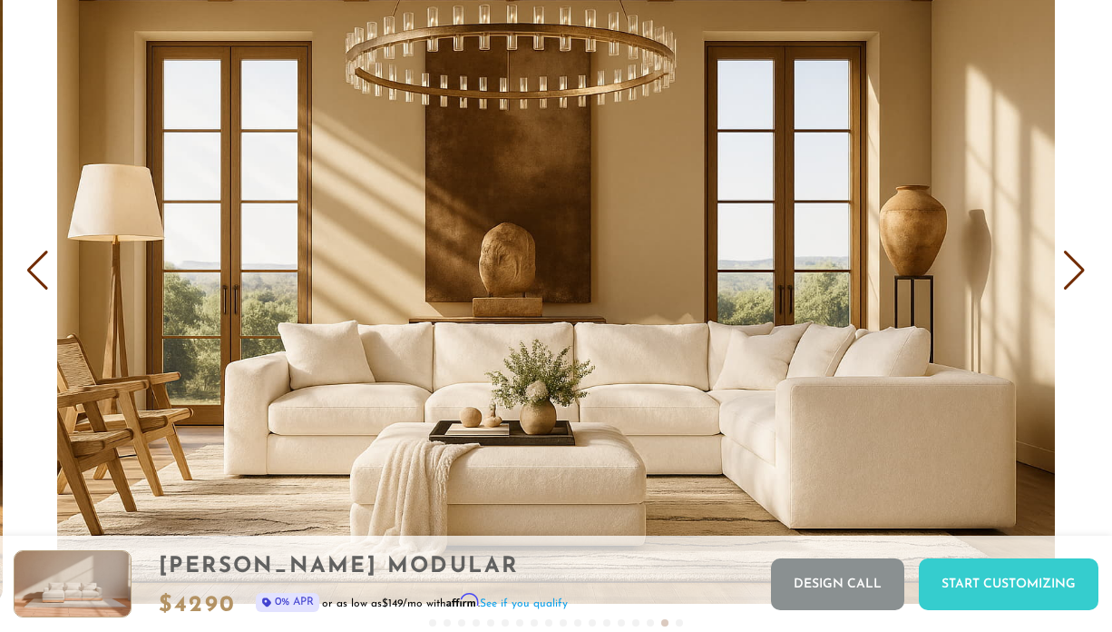
click at [1072, 269] on div "Next slide" at bounding box center [1075, 270] width 24 height 40
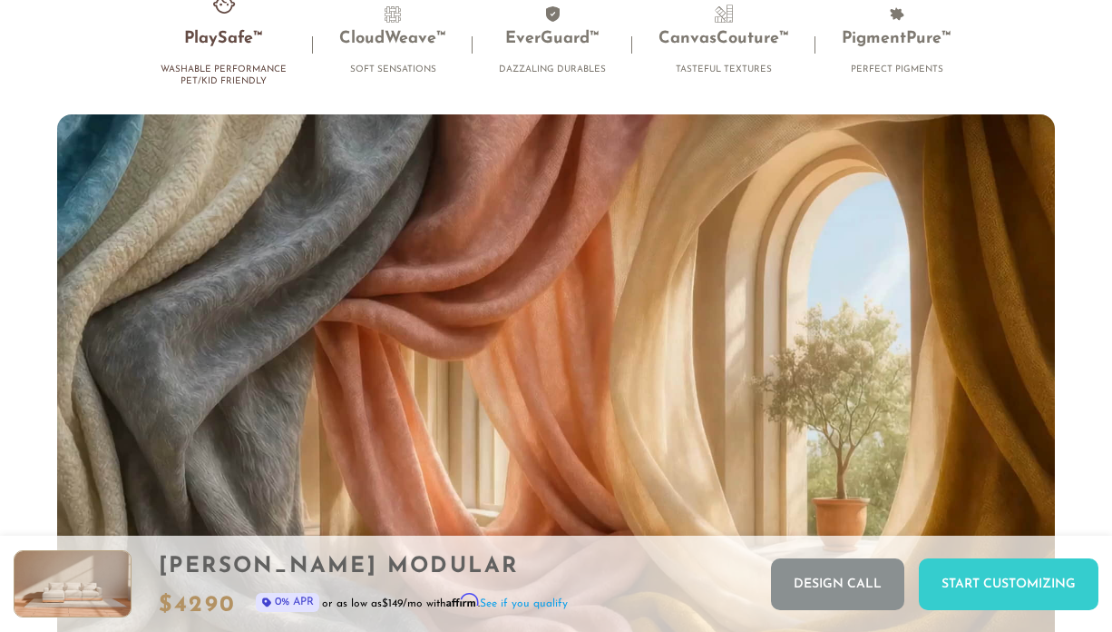
scroll to position [11358, 0]
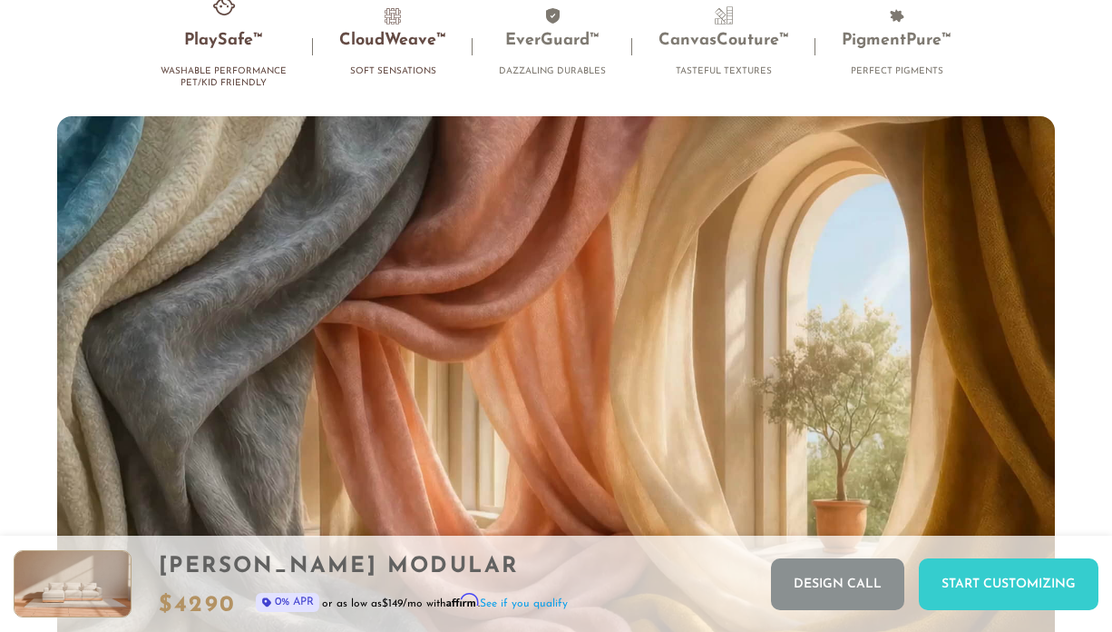
click at [421, 50] on h3 "CloudWeave™" at bounding box center [392, 41] width 107 height 21
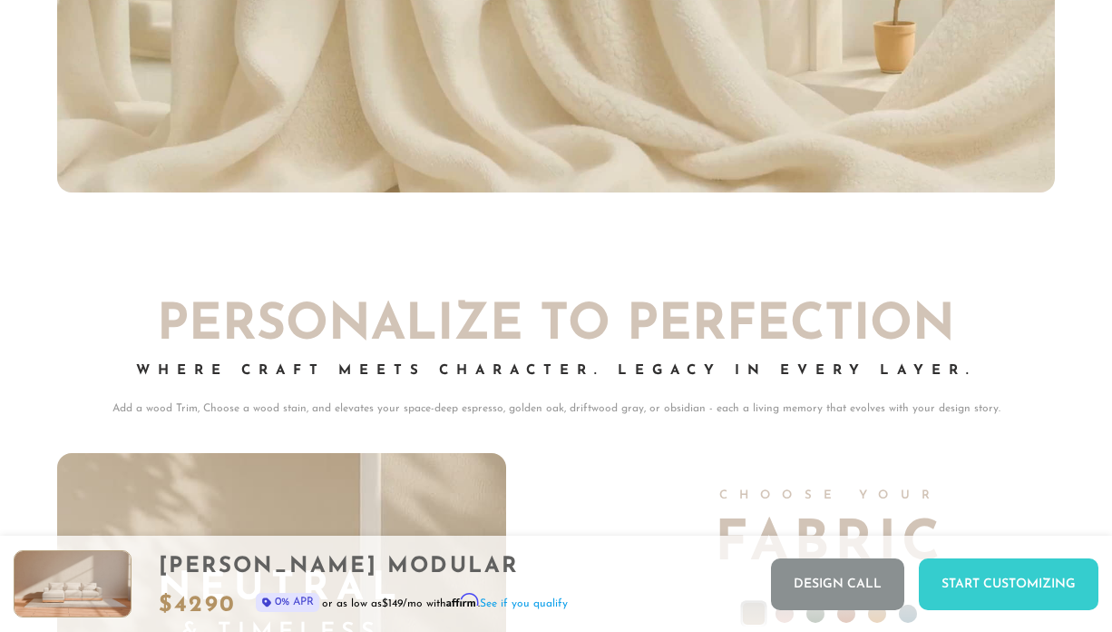
scroll to position [0, 0]
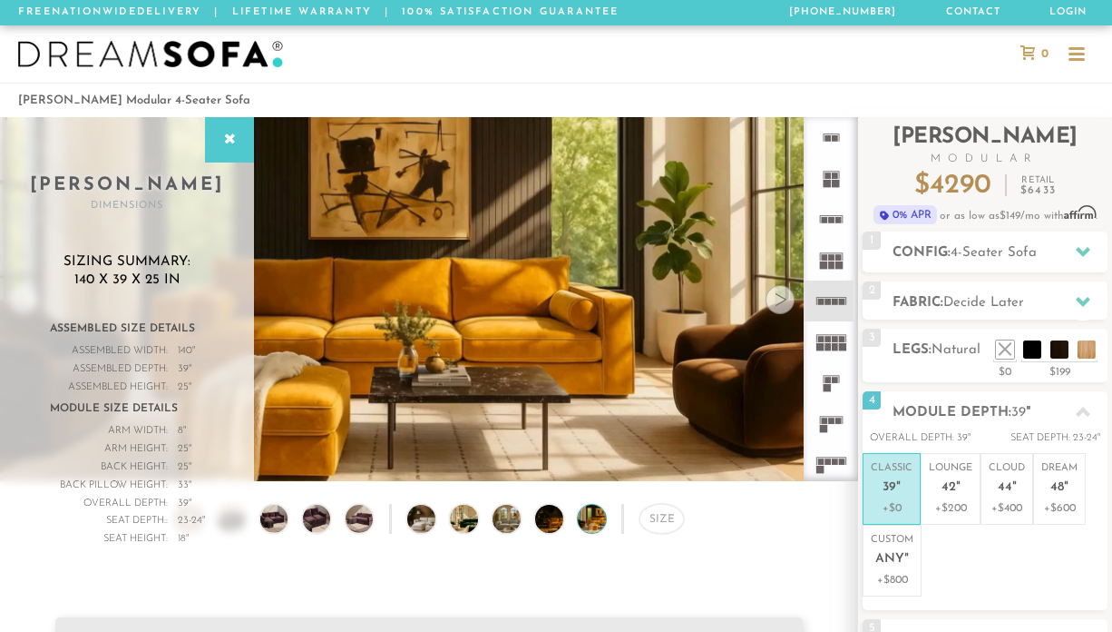
click at [1083, 53] on div at bounding box center [1077, 54] width 16 height 3
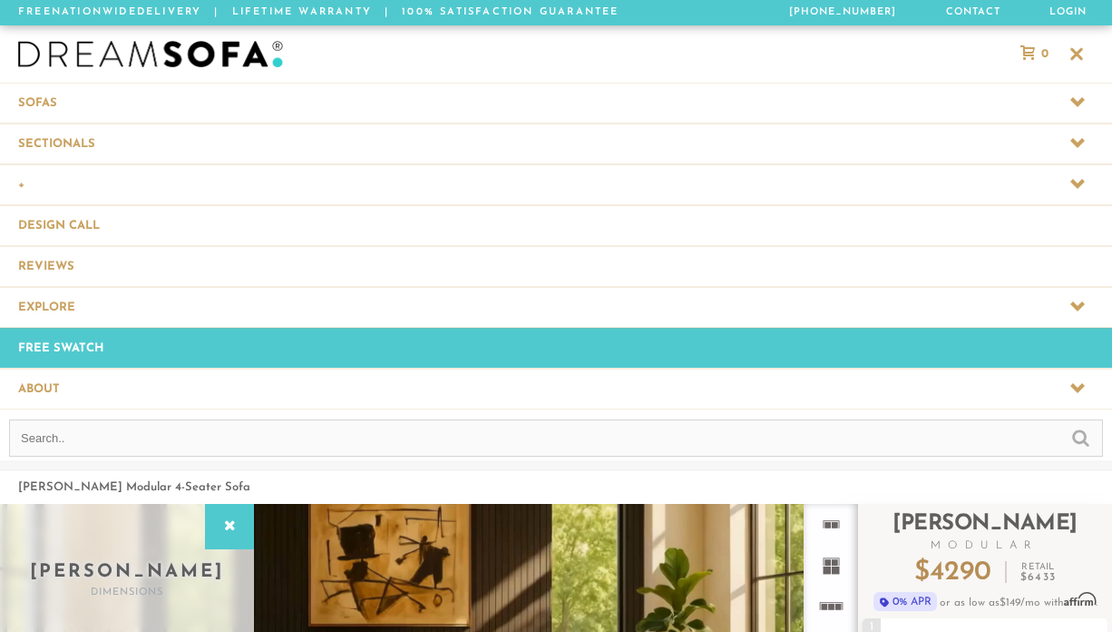
scroll to position [20544, 1112]
click at [1078, 138] on icon at bounding box center [1078, 142] width 15 height 15
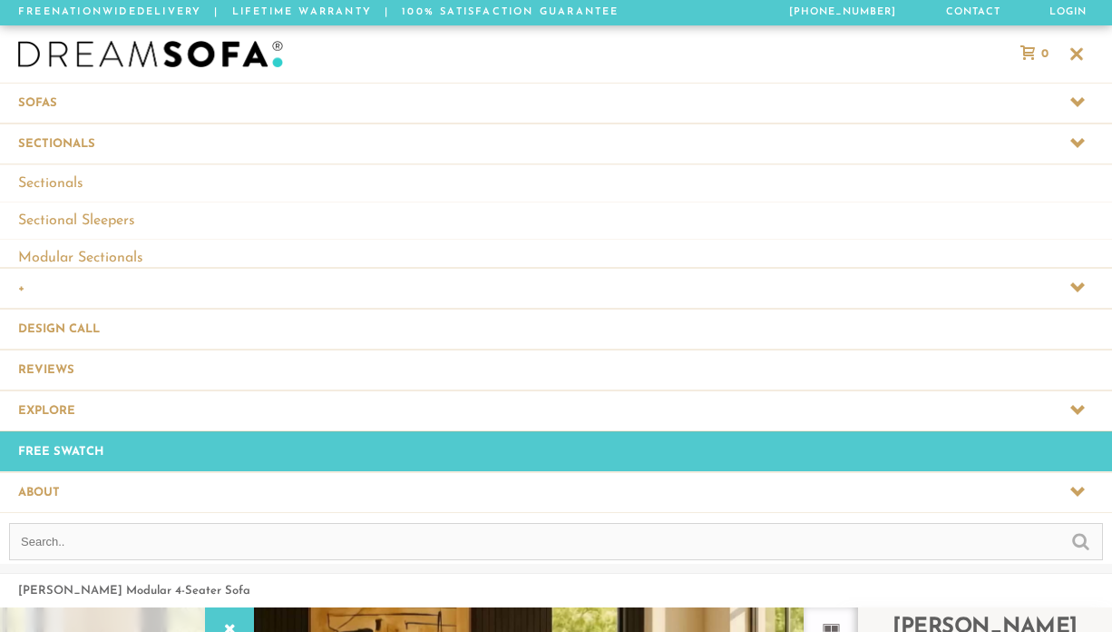
scroll to position [20655, 1112]
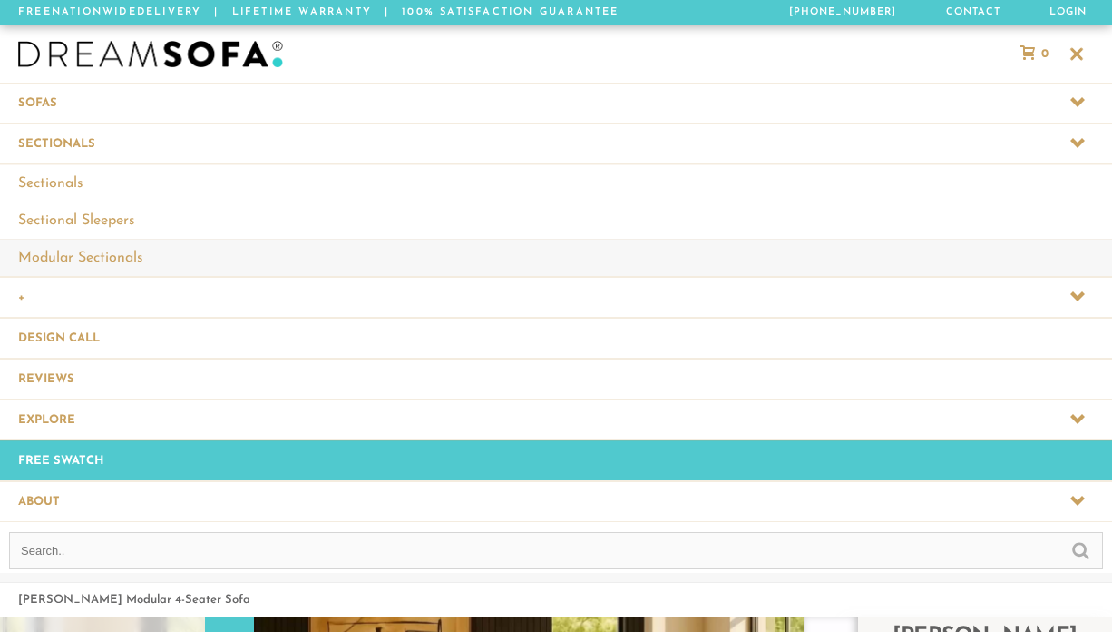
click at [122, 253] on link "Modular Sectionals" at bounding box center [556, 257] width 1112 height 37
